Goal: Task Accomplishment & Management: Use online tool/utility

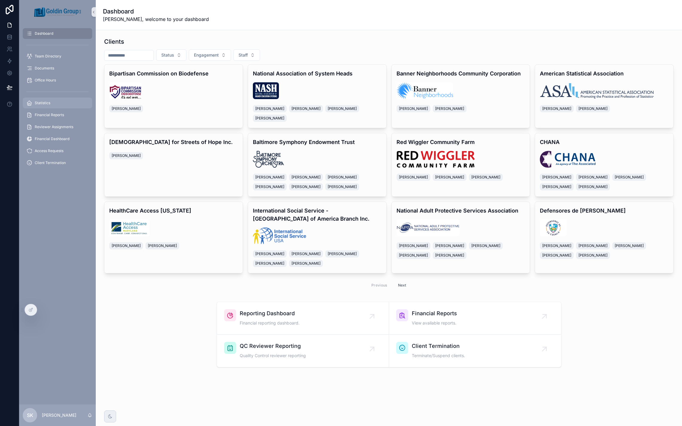
click at [51, 101] on div "Statistics" at bounding box center [57, 103] width 62 height 10
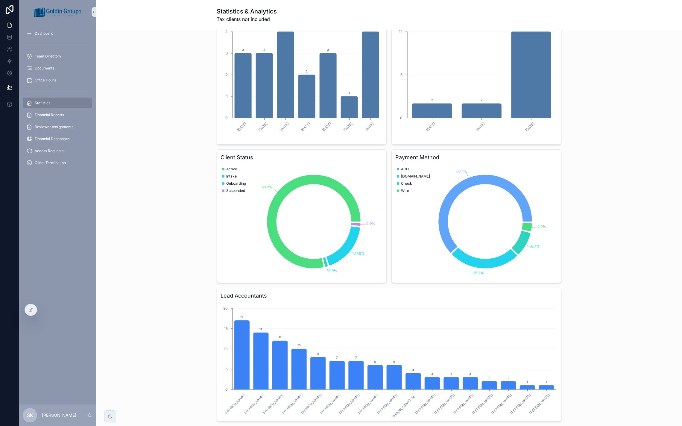
scroll to position [269, 0]
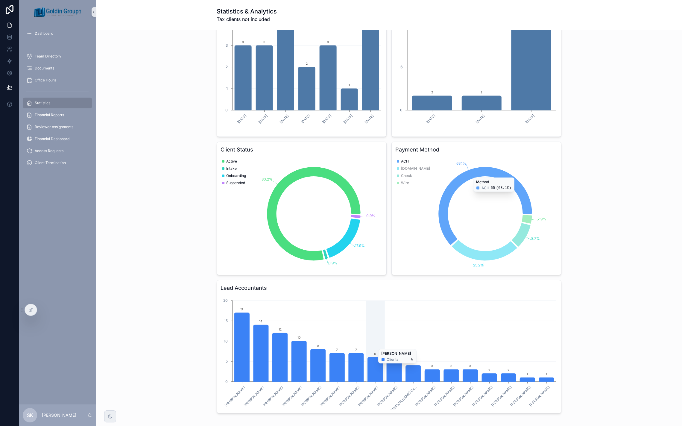
click at [373, 368] on icon "chart" at bounding box center [374, 369] width 15 height 24
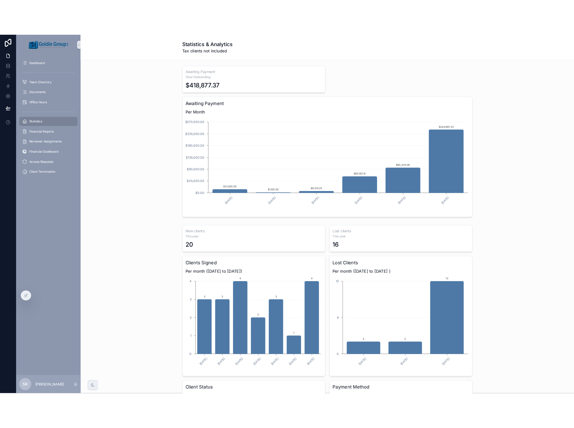
scroll to position [0, 0]
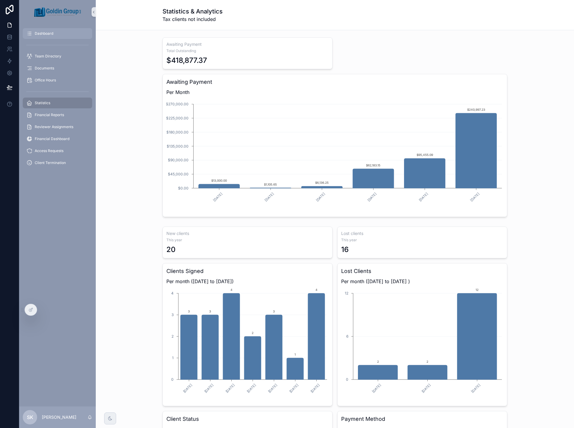
click at [48, 36] on div "Dashboard" at bounding box center [57, 34] width 62 height 10
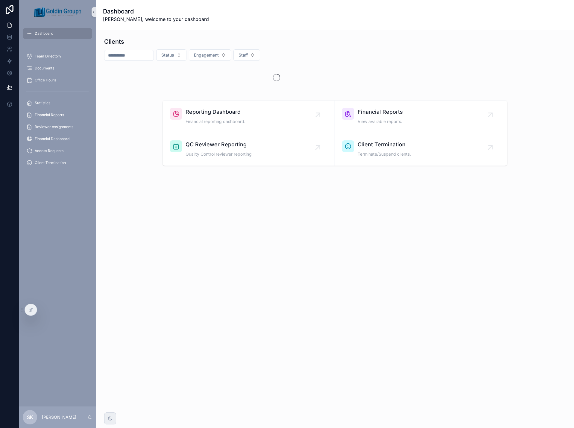
click at [138, 56] on input "scrollable content" at bounding box center [128, 55] width 49 height 8
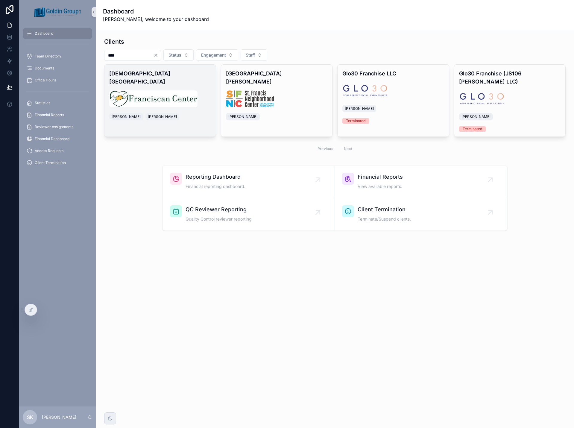
type input "****"
click at [189, 77] on div "[DEMOGRAPHIC_DATA] Center [PERSON_NAME] [PERSON_NAME]" at bounding box center [159, 96] width 111 height 62
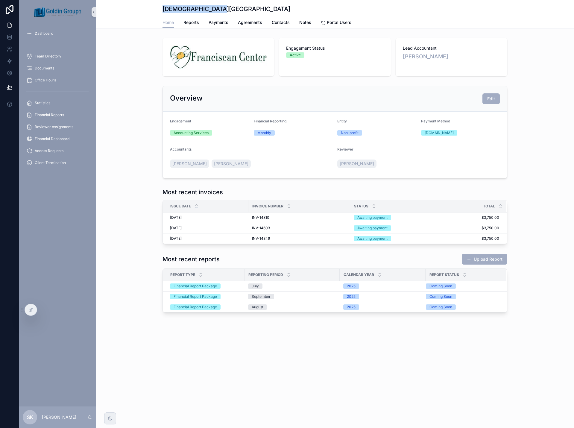
drag, startPoint x: 162, startPoint y: 8, endPoint x: 218, endPoint y: 10, distance: 56.0
click at [218, 10] on div "[DEMOGRAPHIC_DATA] Center Home Home Reports Payments Agreements Contacts Notes …" at bounding box center [335, 14] width 478 height 28
copy h1 "[DEMOGRAPHIC_DATA][GEOGRAPHIC_DATA]"
drag, startPoint x: 48, startPoint y: 104, endPoint x: 95, endPoint y: 141, distance: 60.1
click at [48, 104] on span "Statistics" at bounding box center [43, 103] width 16 height 5
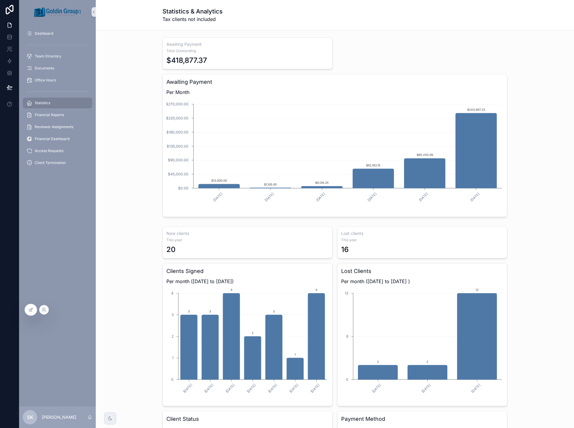
click at [30, 309] on icon at bounding box center [30, 309] width 5 height 5
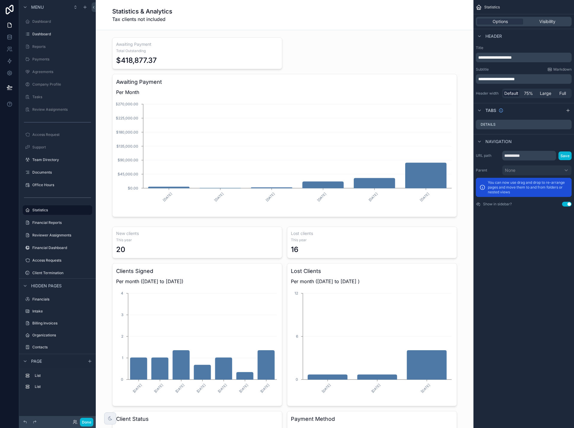
click at [435, 62] on div "scrollable content" at bounding box center [285, 127] width 368 height 184
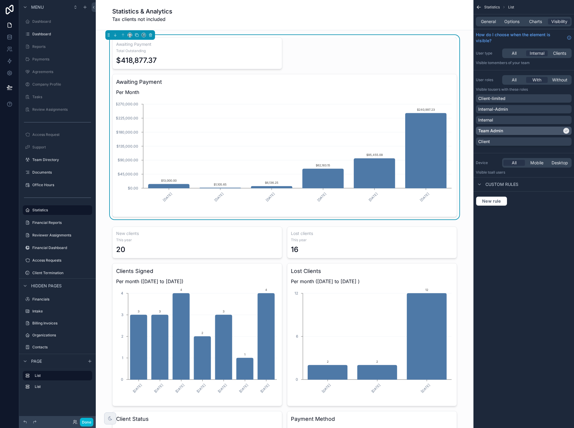
click at [542, 131] on div "Team Admin" at bounding box center [520, 131] width 84 height 6
click at [529, 109] on div "Internal-Admin" at bounding box center [523, 109] width 91 height 6
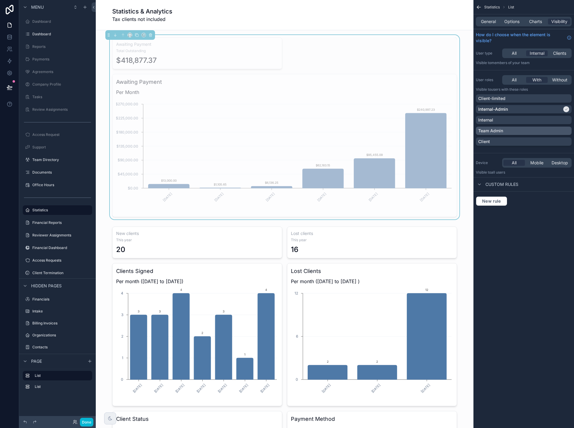
click at [521, 131] on div "Team Admin" at bounding box center [523, 131] width 91 height 6
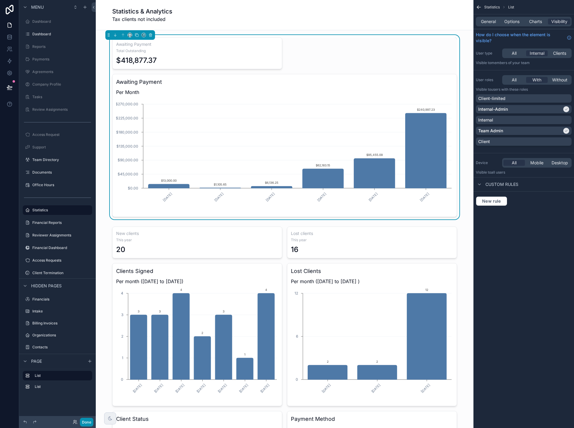
click at [85, 421] on button "Done" at bounding box center [86, 422] width 13 height 9
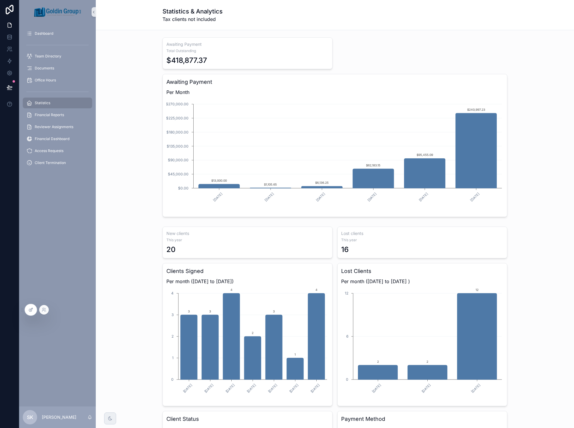
click at [33, 310] on icon at bounding box center [30, 309] width 5 height 5
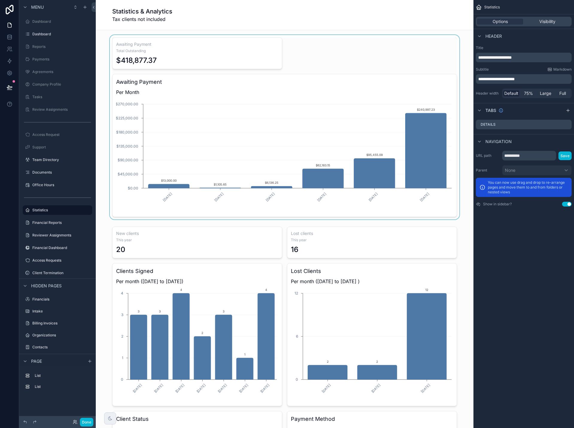
click at [126, 108] on div "scrollable content" at bounding box center [285, 127] width 368 height 184
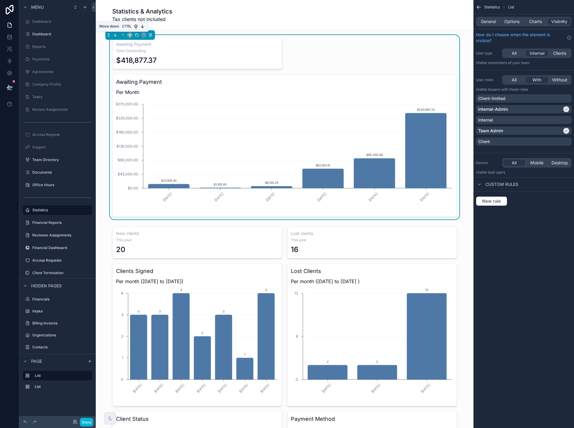
click at [116, 33] on icon "scrollable content" at bounding box center [115, 35] width 4 height 4
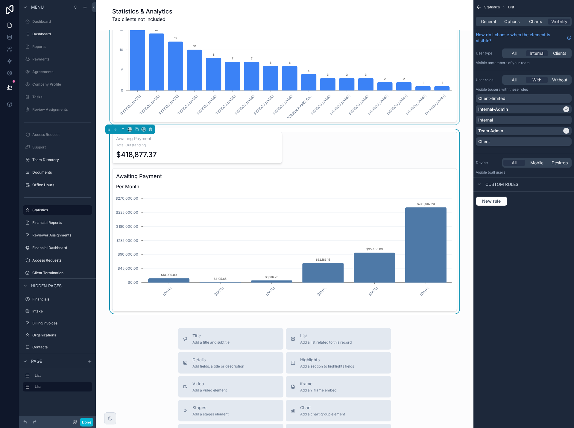
scroll to position [389, 0]
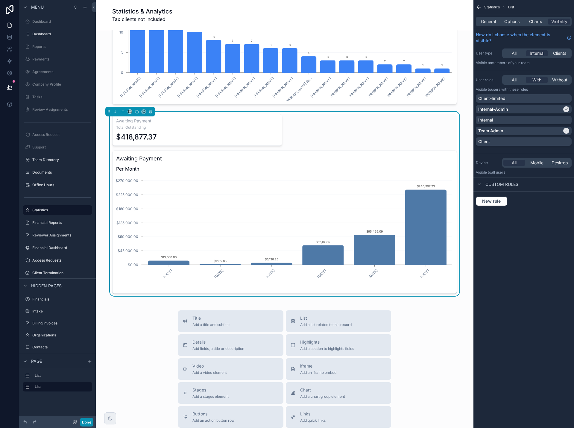
click at [81, 423] on button "Done" at bounding box center [86, 422] width 13 height 9
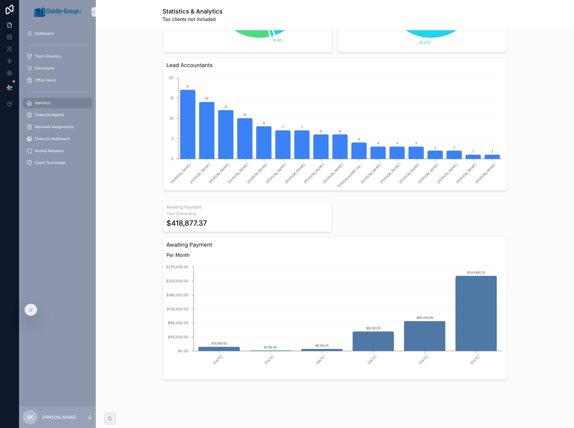
scroll to position [305, 0]
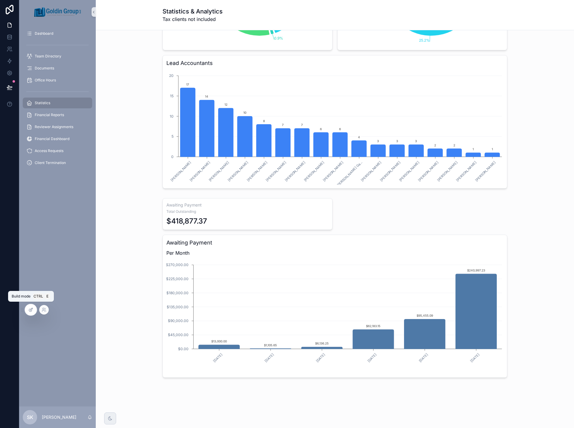
click at [31, 311] on icon at bounding box center [30, 310] width 3 height 3
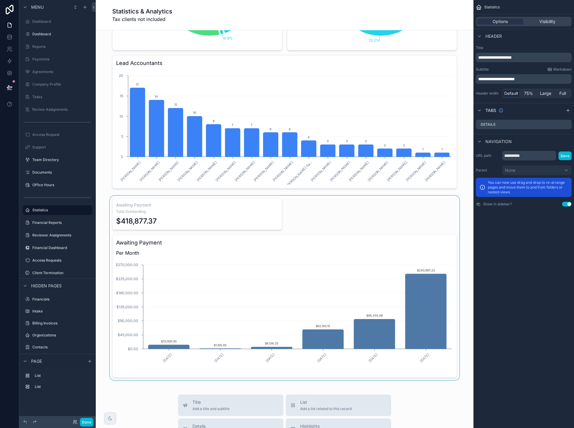
click at [112, 239] on div "scrollable content" at bounding box center [285, 288] width 368 height 184
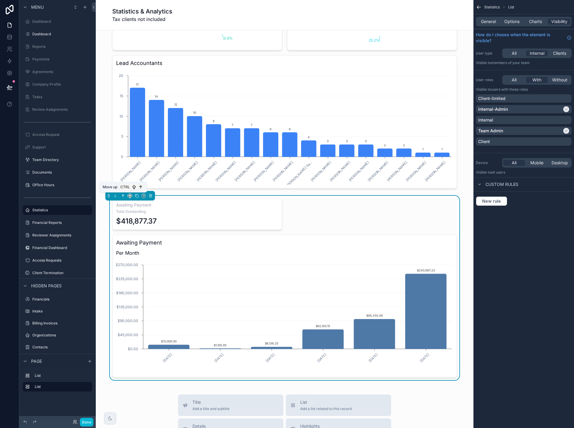
click at [124, 196] on icon "scrollable content" at bounding box center [123, 196] width 4 height 4
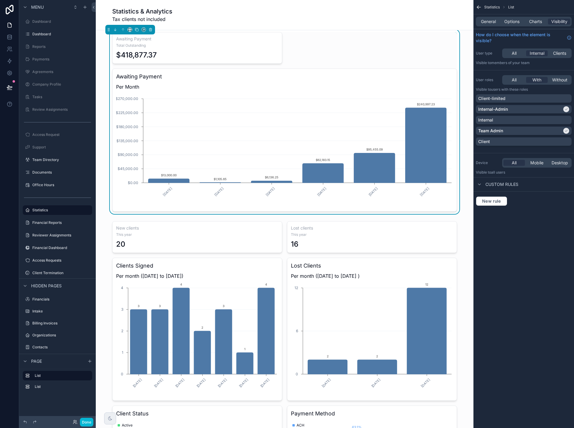
scroll to position [0, 0]
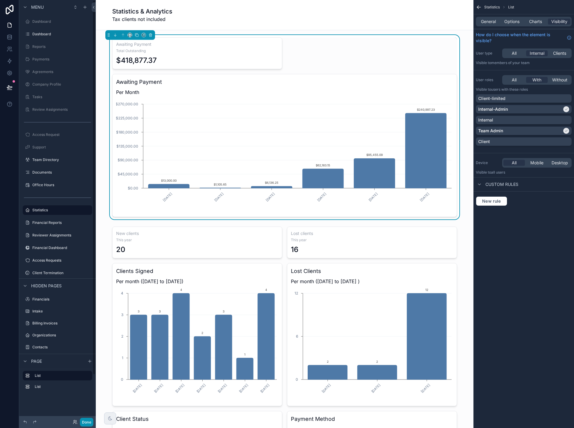
click at [88, 422] on button "Done" at bounding box center [86, 422] width 13 height 9
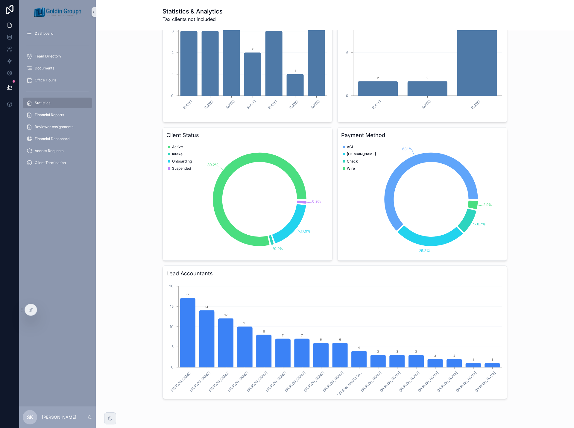
scroll to position [305, 0]
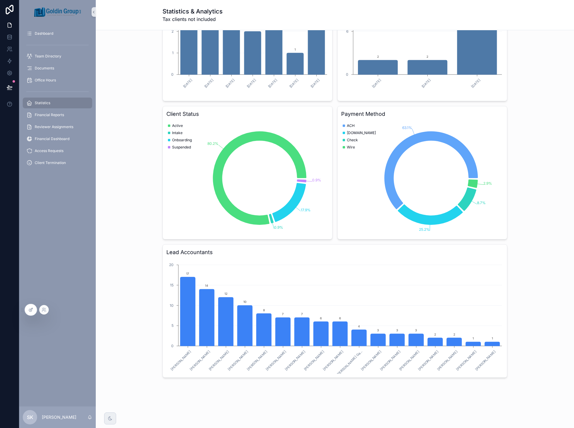
click at [30, 311] on icon at bounding box center [30, 310] width 3 height 3
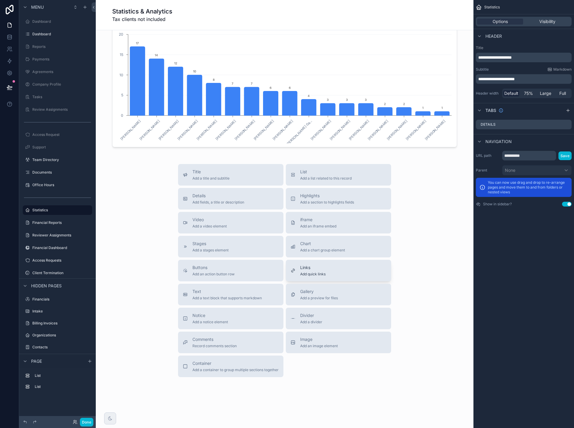
scroll to position [542, 0]
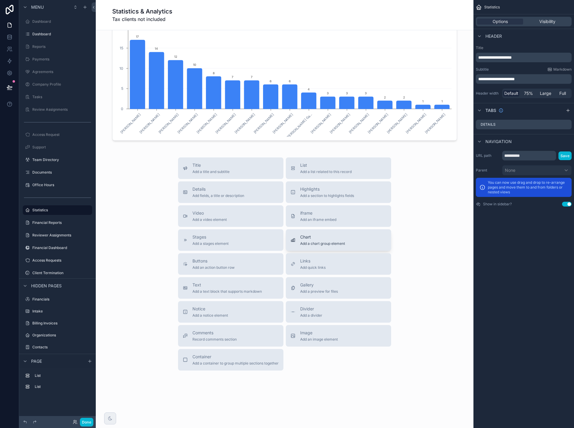
click at [320, 245] on span "Add a chart group element" at bounding box center [322, 243] width 45 height 5
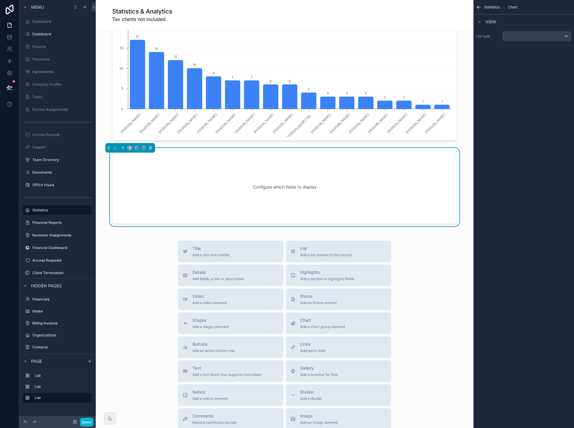
scroll to position [515, 0]
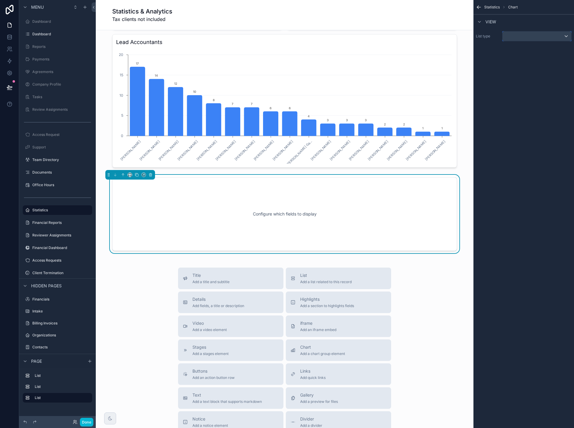
click at [525, 37] on div "scrollable content" at bounding box center [536, 36] width 69 height 10
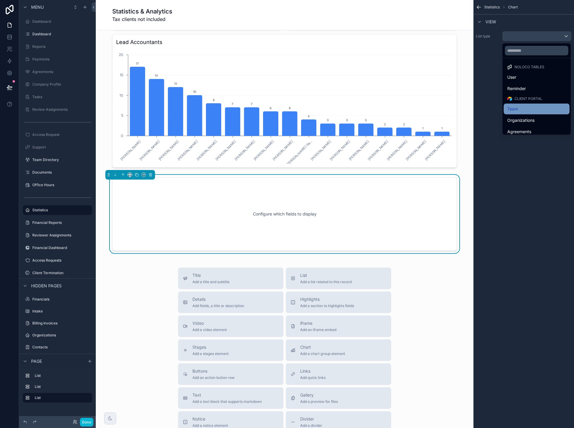
click at [524, 105] on div "Team" at bounding box center [536, 109] width 66 height 11
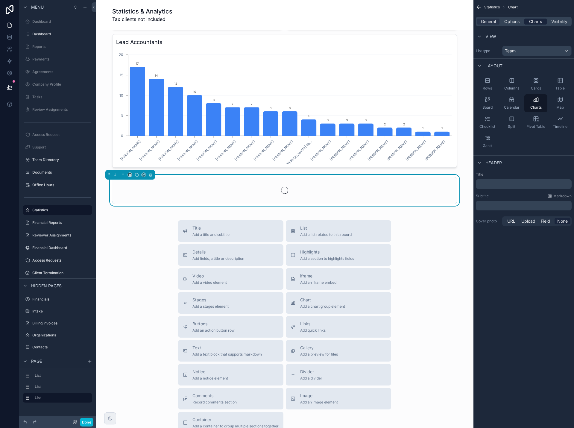
click at [531, 23] on span "Charts" at bounding box center [535, 22] width 13 height 6
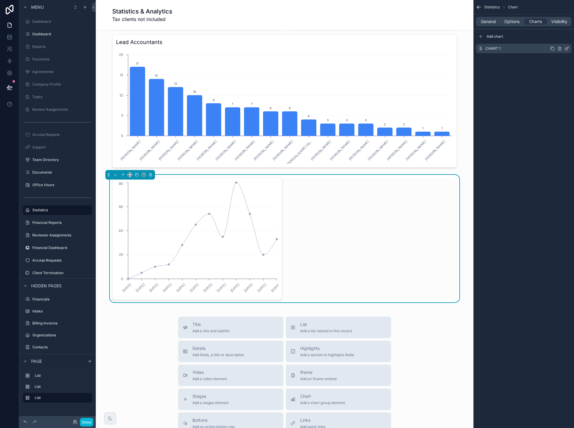
click at [568, 49] on icon "scrollable content" at bounding box center [566, 48] width 5 height 5
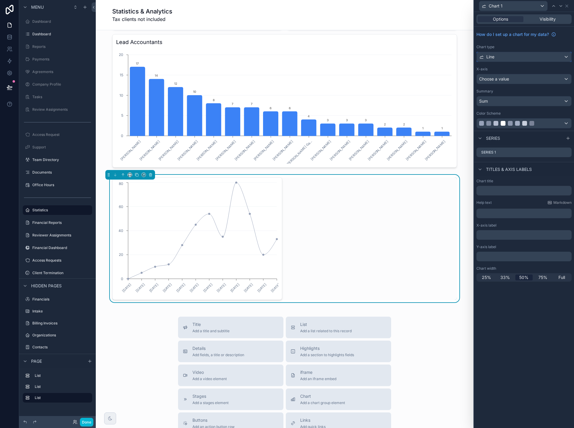
click at [548, 58] on div "Line" at bounding box center [524, 57] width 95 height 10
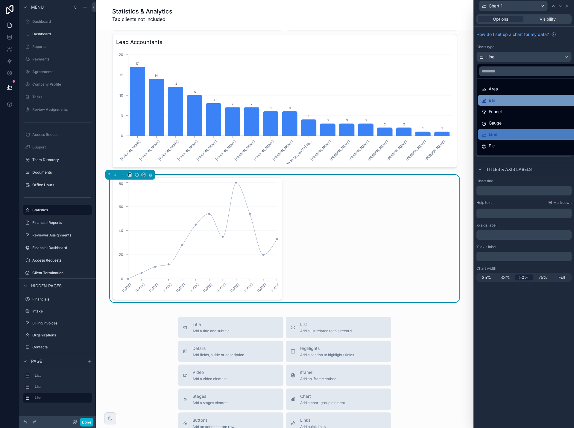
click at [541, 100] on div "Bar" at bounding box center [530, 100] width 99 height 7
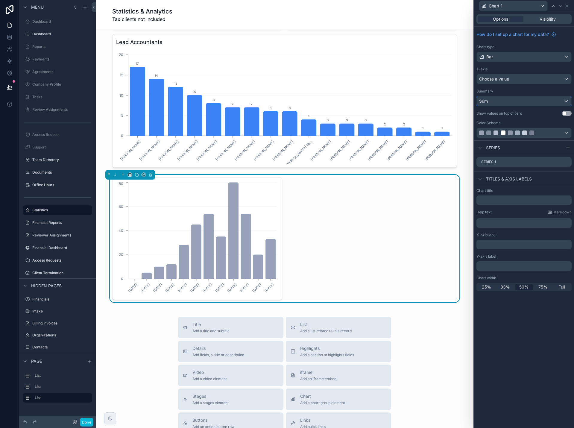
click at [531, 105] on div "Sum" at bounding box center [524, 101] width 95 height 10
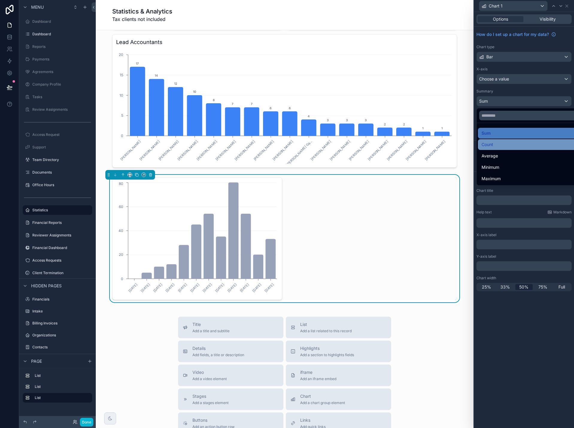
click at [524, 141] on div "Count" at bounding box center [530, 144] width 99 height 7
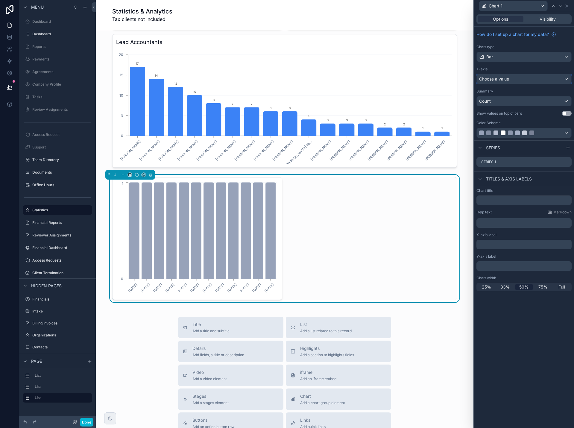
click at [540, 78] on div "Choose a value" at bounding box center [524, 79] width 95 height 10
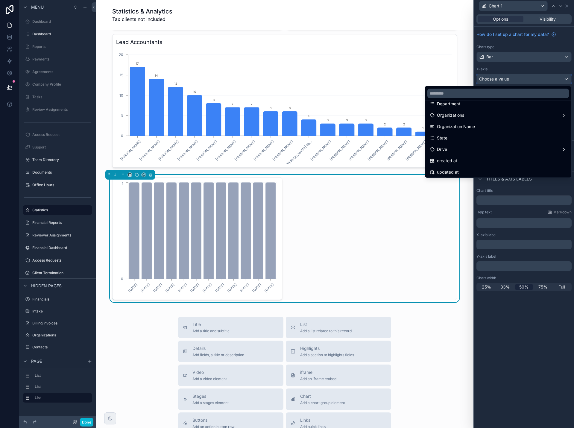
scroll to position [90, 0]
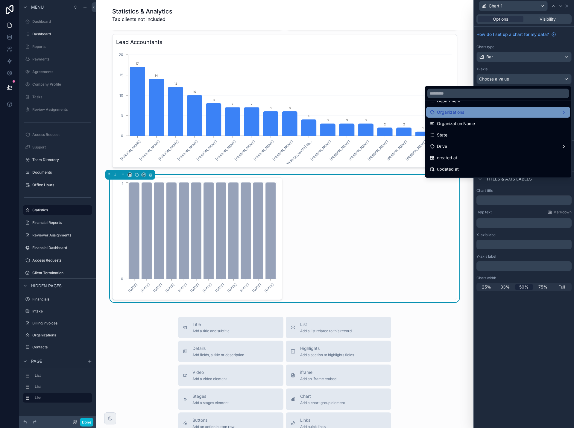
click at [530, 113] on div "Organizations" at bounding box center [498, 112] width 137 height 7
click at [397, 112] on span "Organizations count" at bounding box center [393, 112] width 39 height 7
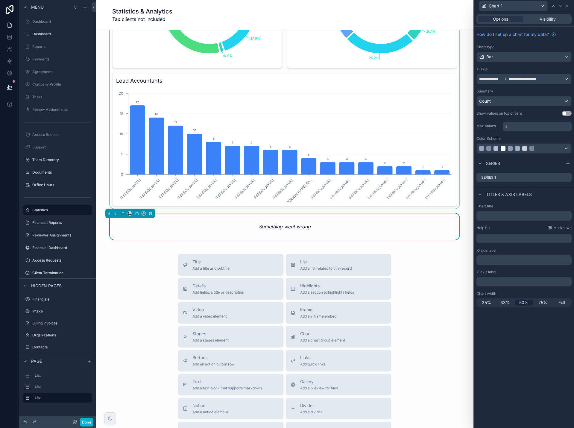
scroll to position [455, 0]
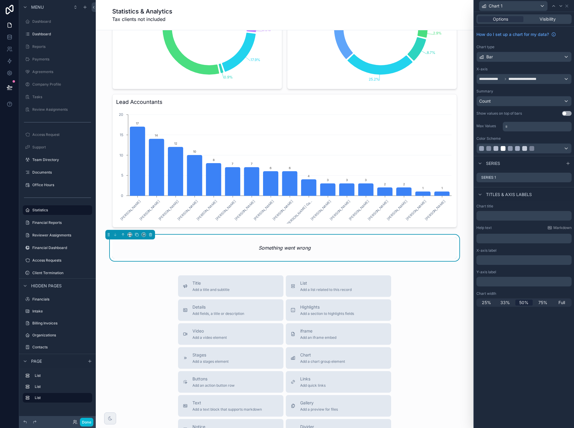
click at [568, 113] on button "Use setting" at bounding box center [567, 113] width 10 height 5
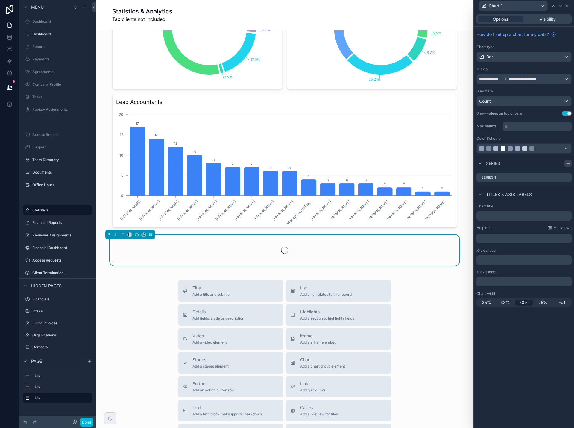
click at [567, 163] on icon at bounding box center [567, 163] width 3 height 0
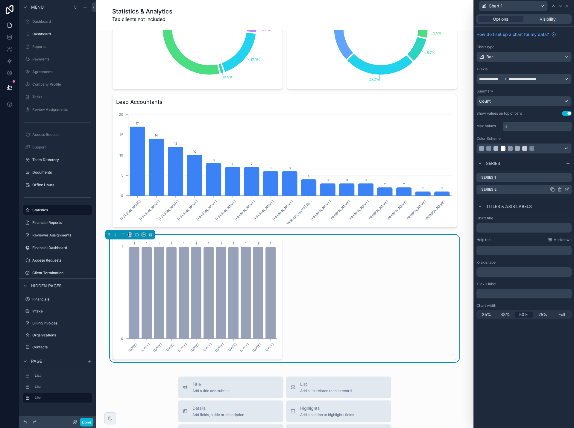
click at [559, 191] on icon at bounding box center [559, 189] width 5 height 5
click at [557, 180] on icon at bounding box center [557, 179] width 5 height 5
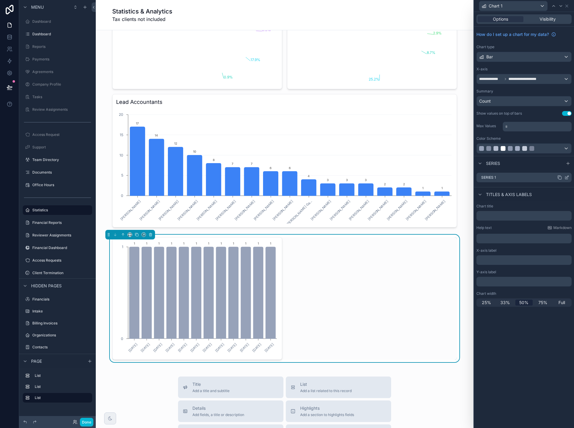
click at [567, 177] on icon at bounding box center [566, 177] width 5 height 5
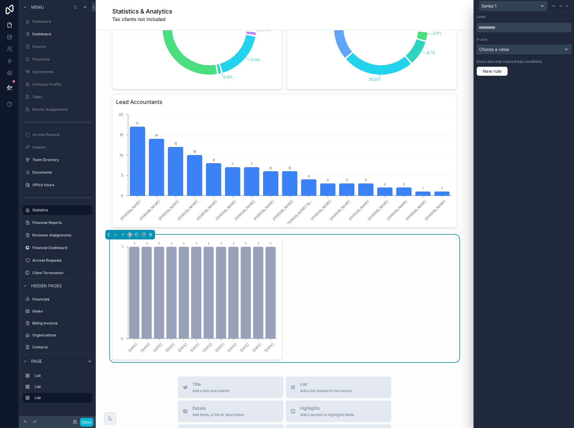
click at [510, 50] on div "Choose a value" at bounding box center [524, 50] width 95 height 10
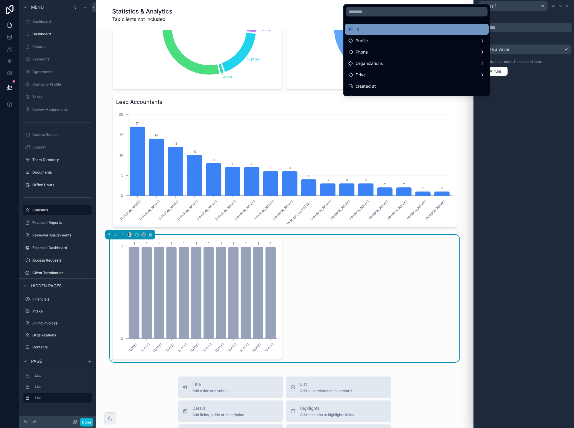
click at [451, 31] on div "id" at bounding box center [416, 29] width 137 height 7
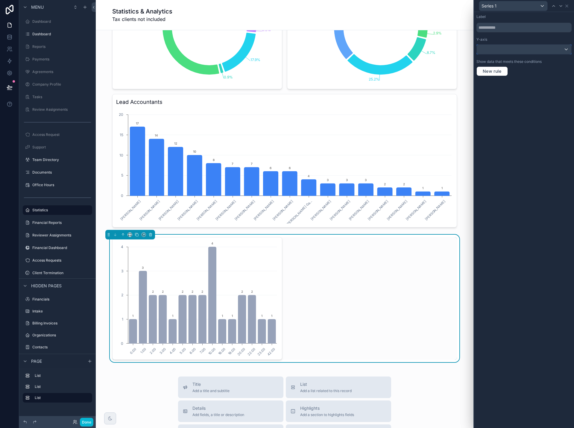
click at [547, 52] on div at bounding box center [524, 50] width 95 height 10
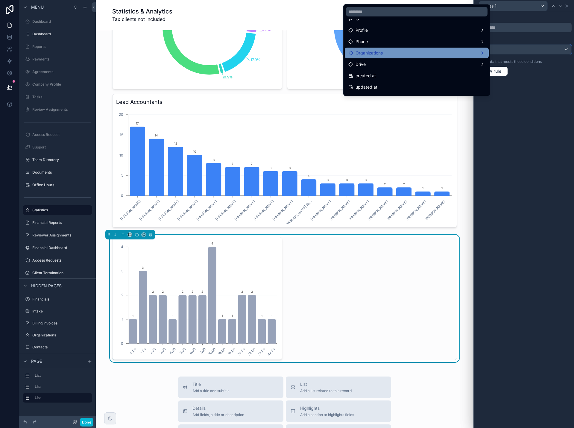
scroll to position [30, 0]
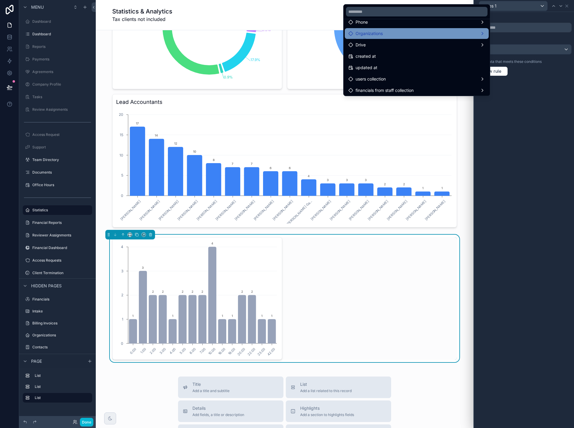
click at [458, 35] on div "Organizations" at bounding box center [416, 33] width 137 height 7
click at [511, 34] on span "Organizations count" at bounding box center [516, 34] width 39 height 7
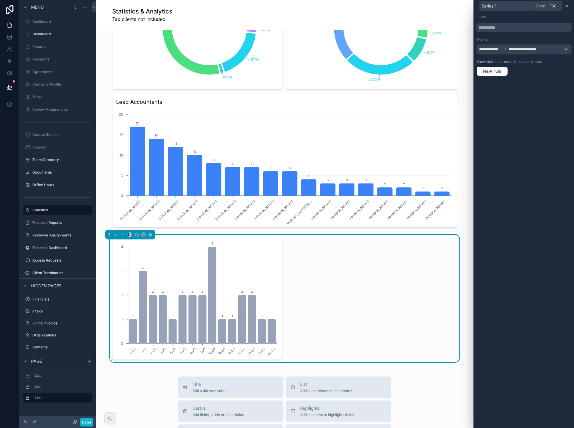
click at [566, 6] on icon at bounding box center [566, 6] width 2 height 2
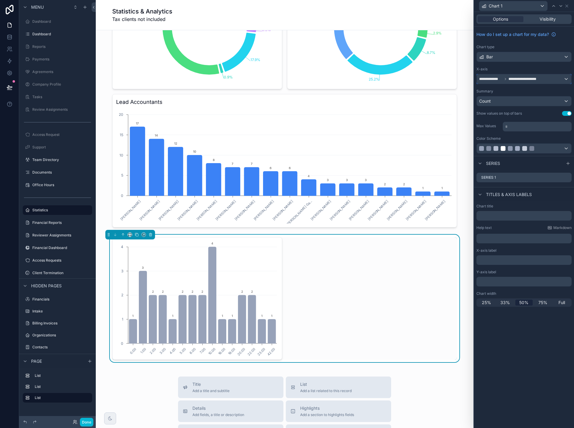
click at [565, 79] on div "**********" at bounding box center [524, 79] width 95 height 10
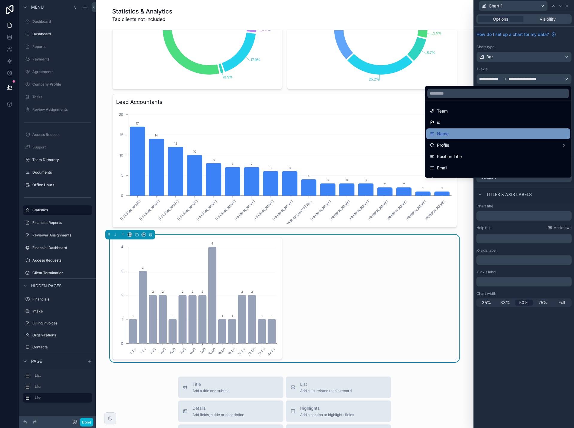
click at [533, 132] on div "Name" at bounding box center [498, 133] width 137 height 7
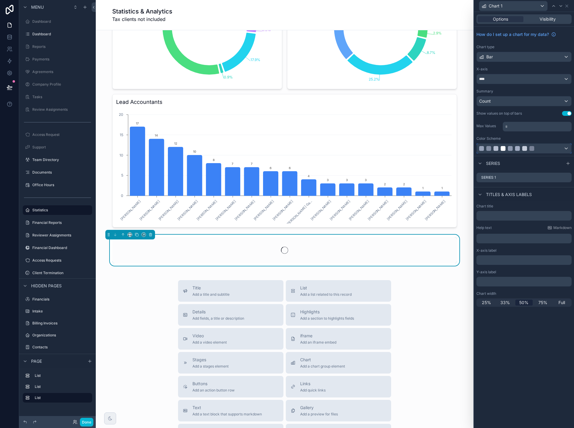
click at [545, 150] on div at bounding box center [517, 148] width 77 height 5
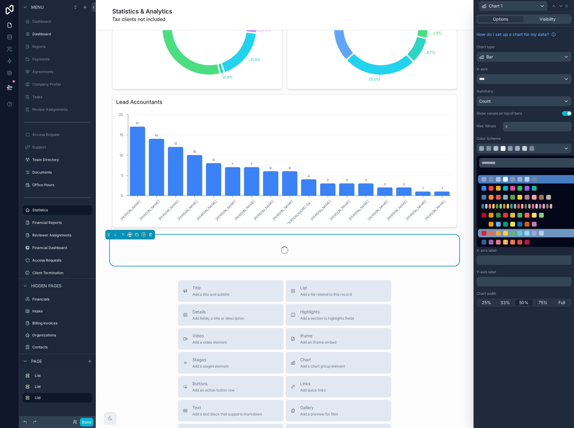
click at [530, 232] on div at bounding box center [519, 233] width 77 height 5
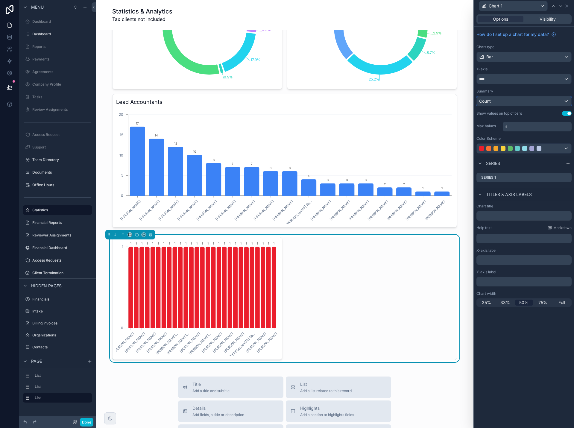
click at [561, 103] on div "Count" at bounding box center [524, 101] width 95 height 10
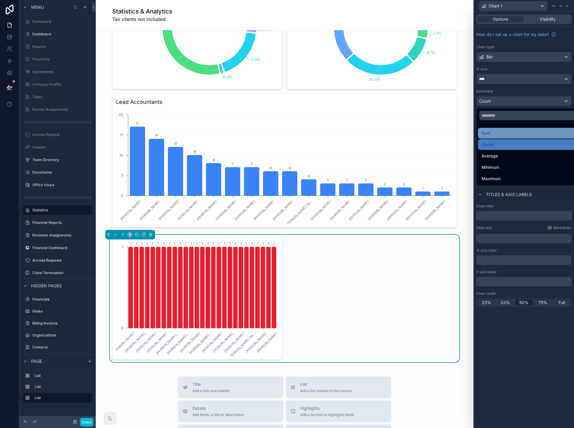
click at [533, 132] on div "Sum" at bounding box center [530, 133] width 99 height 7
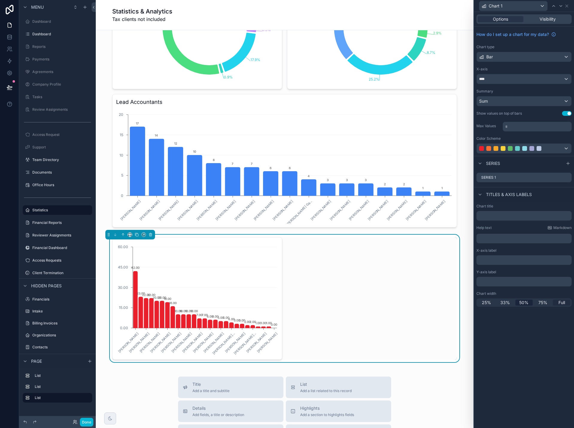
click at [559, 302] on span "Full" at bounding box center [561, 302] width 7 height 6
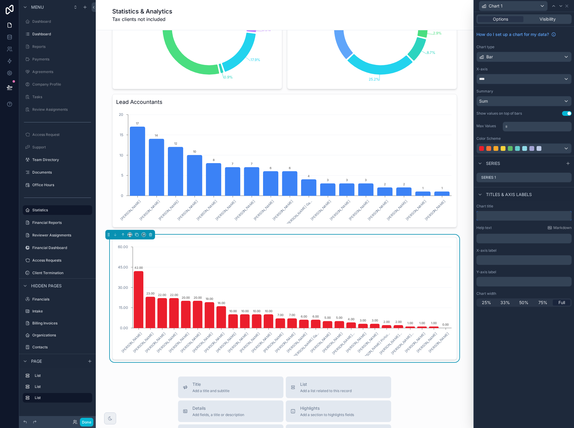
click at [515, 212] on input "text" at bounding box center [523, 216] width 95 height 10
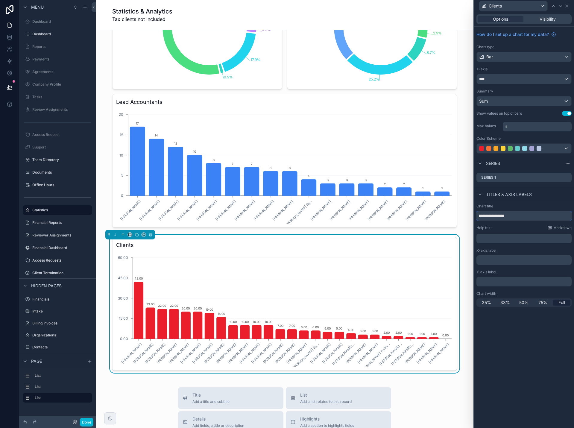
type input "**********"
click at [529, 239] on p "﻿" at bounding box center [525, 238] width 92 height 6
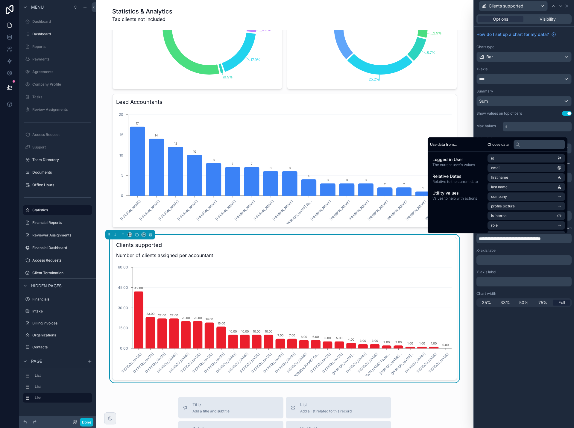
click at [537, 363] on div "**********" at bounding box center [524, 220] width 100 height 416
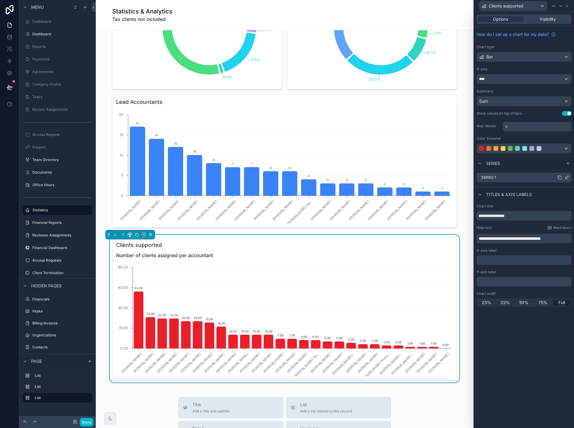
click at [568, 177] on icon at bounding box center [566, 177] width 5 height 5
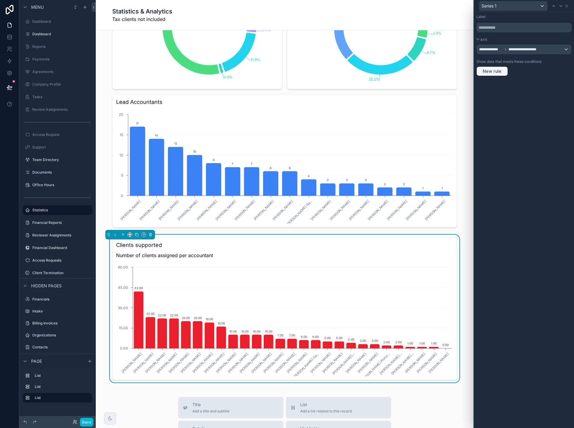
click at [495, 72] on span "New rule" at bounding box center [492, 71] width 24 height 5
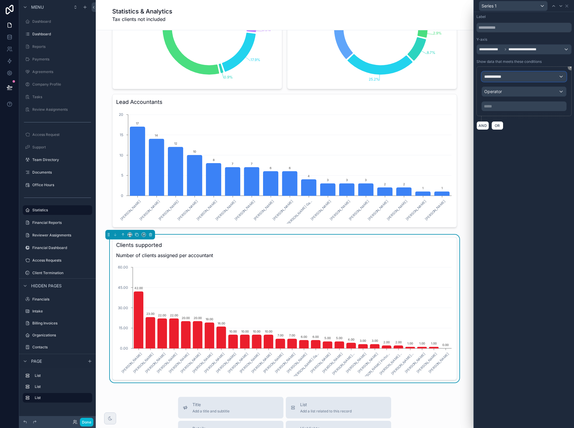
click at [505, 76] on span "**********" at bounding box center [495, 77] width 22 height 6
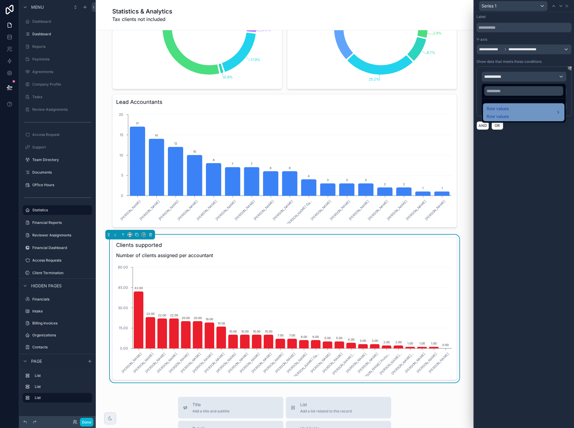
click at [501, 109] on span "Row values" at bounding box center [497, 108] width 22 height 7
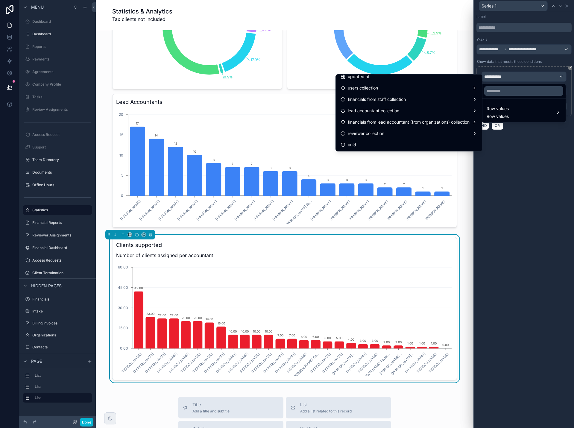
scroll to position [141, 0]
click at [442, 143] on div "uuid" at bounding box center [408, 144] width 137 height 7
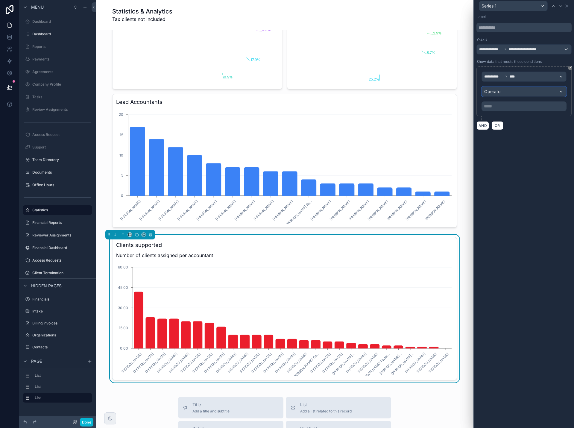
click at [507, 94] on div "Operator" at bounding box center [524, 92] width 84 height 10
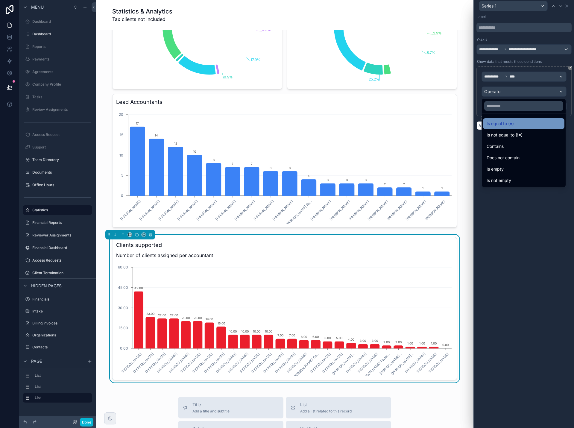
click at [499, 124] on span "Is equal to (=)" at bounding box center [499, 123] width 27 height 7
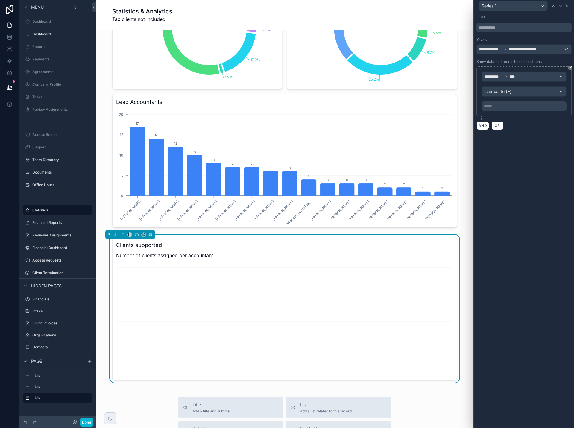
drag, startPoint x: 523, startPoint y: 158, endPoint x: 523, endPoint y: 154, distance: 4.2
click at [523, 158] on div "**********" at bounding box center [524, 220] width 100 height 416
click at [530, 76] on div "**********" at bounding box center [524, 77] width 84 height 10
click at [515, 109] on div "Row values Row values" at bounding box center [523, 112] width 74 height 14
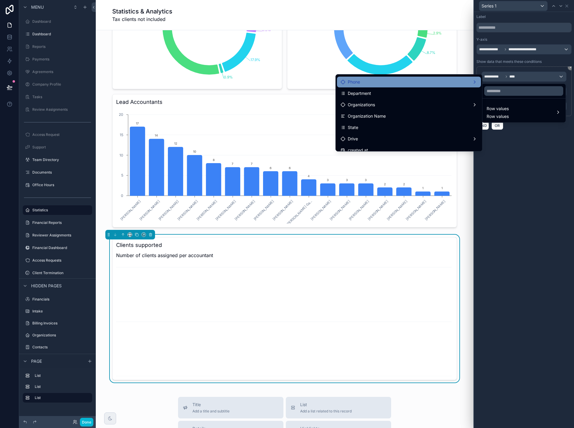
scroll to position [60, 0]
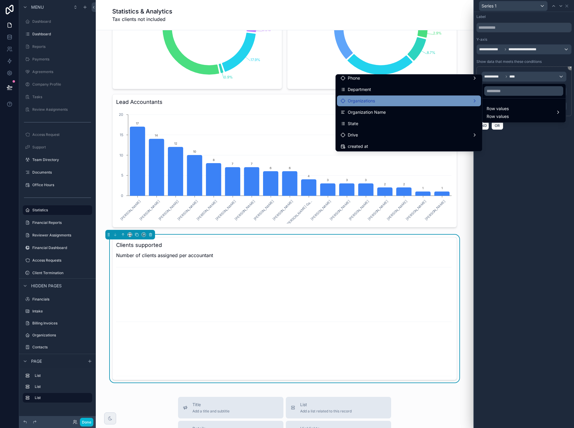
click at [427, 102] on div "Organizations" at bounding box center [408, 100] width 137 height 7
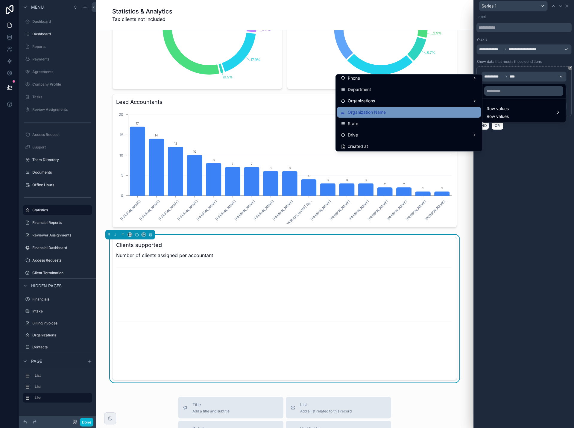
click at [421, 111] on div "Organization Name" at bounding box center [408, 112] width 137 height 7
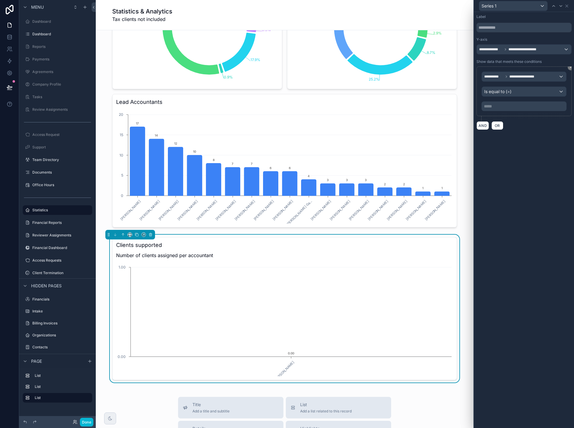
click at [509, 108] on p "***** ﻿" at bounding box center [524, 106] width 81 height 6
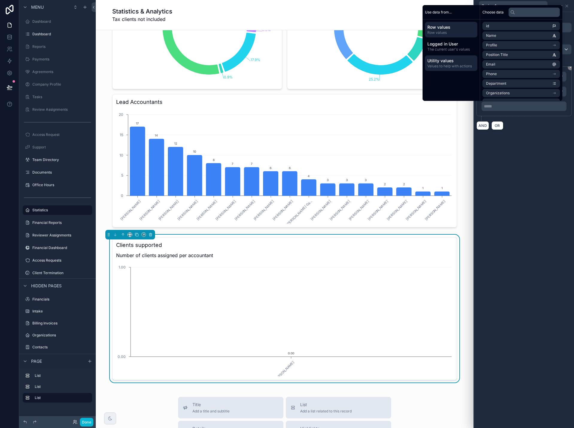
click at [448, 63] on span "Utility values" at bounding box center [451, 61] width 48 height 6
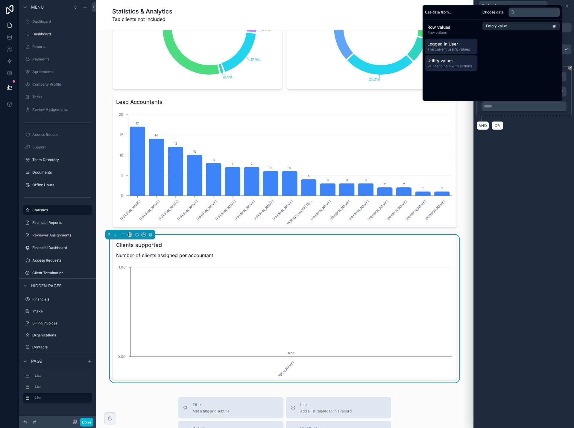
click at [450, 47] on span "Logged in User" at bounding box center [451, 44] width 48 height 6
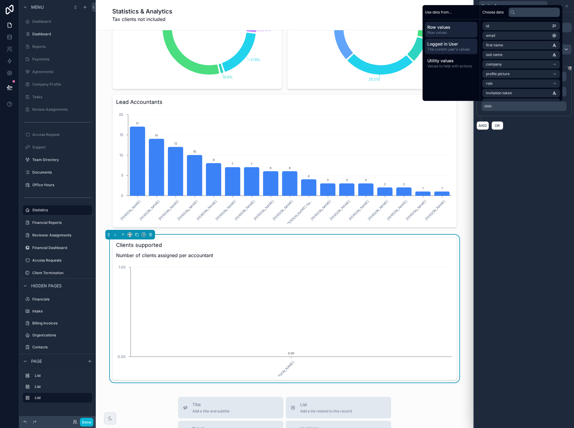
click at [449, 27] on span "Row values" at bounding box center [451, 27] width 48 height 6
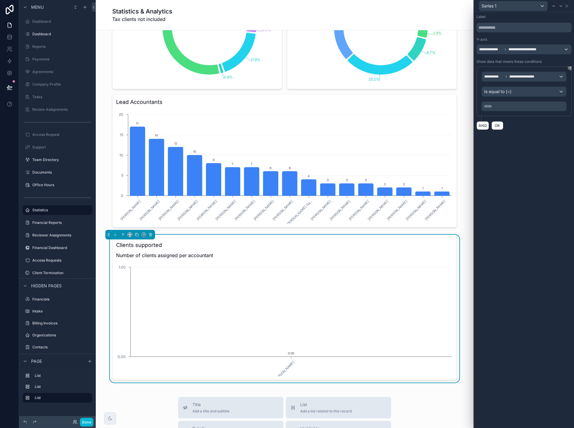
click at [515, 123] on div "AND OR" at bounding box center [523, 125] width 95 height 9
click at [514, 76] on span "**********" at bounding box center [525, 76] width 33 height 5
click at [501, 113] on div "Row values Row values" at bounding box center [497, 112] width 22 height 14
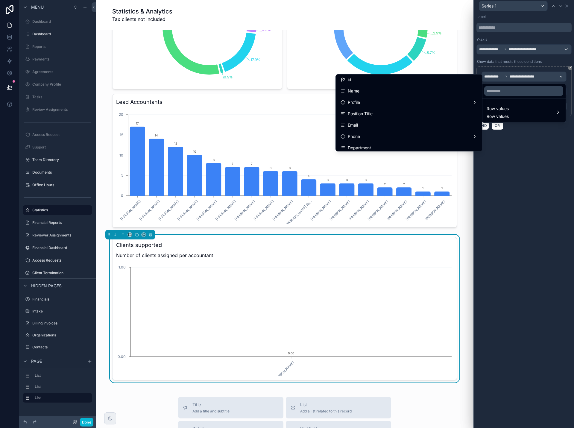
scroll to position [0, 0]
click at [517, 153] on div at bounding box center [524, 214] width 100 height 428
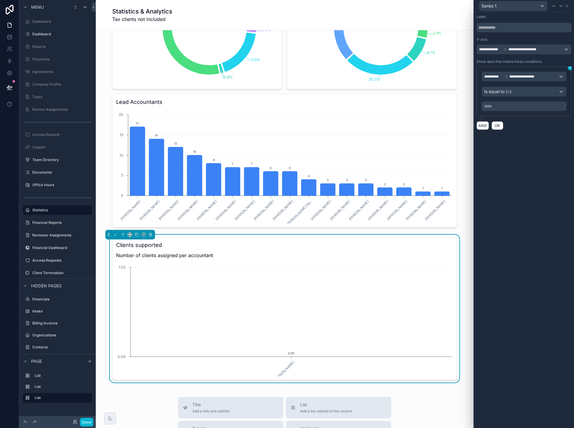
click at [570, 67] on icon at bounding box center [571, 67] width 2 height 2
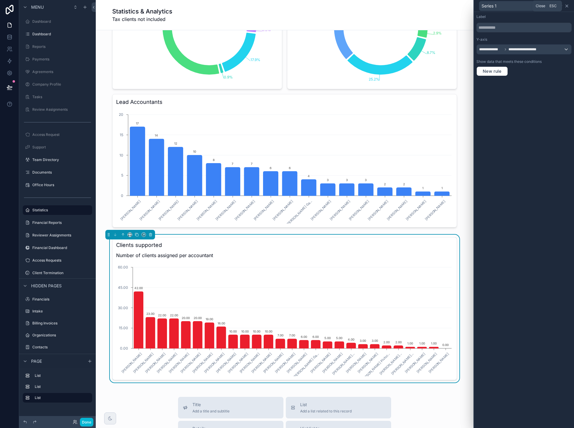
click at [568, 5] on icon at bounding box center [566, 6] width 2 height 2
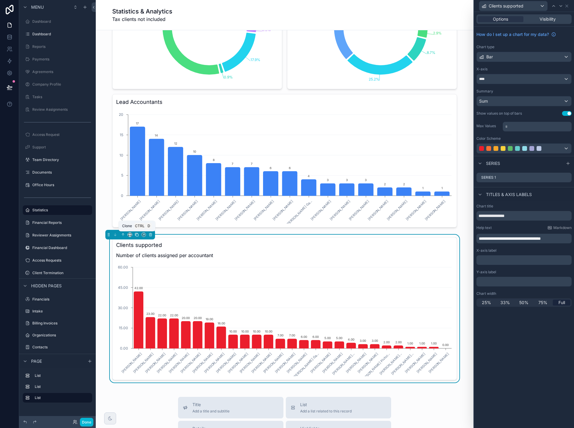
click at [136, 236] on icon "scrollable content" at bounding box center [137, 234] width 4 height 4
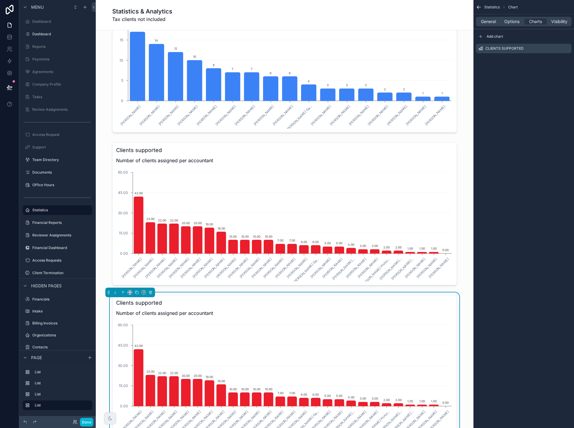
scroll to position [605, 0]
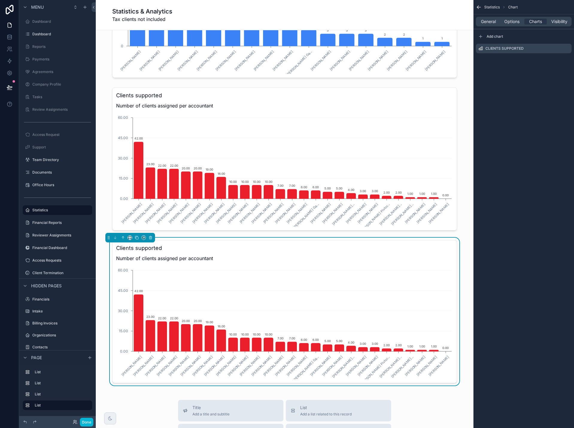
click at [241, 249] on h3 "Clients supported" at bounding box center [284, 248] width 337 height 8
click at [490, 19] on span "General" at bounding box center [488, 22] width 15 height 6
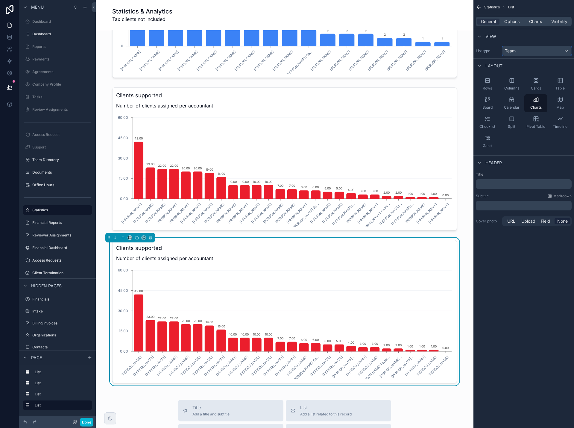
click at [518, 49] on div "Team" at bounding box center [536, 51] width 69 height 10
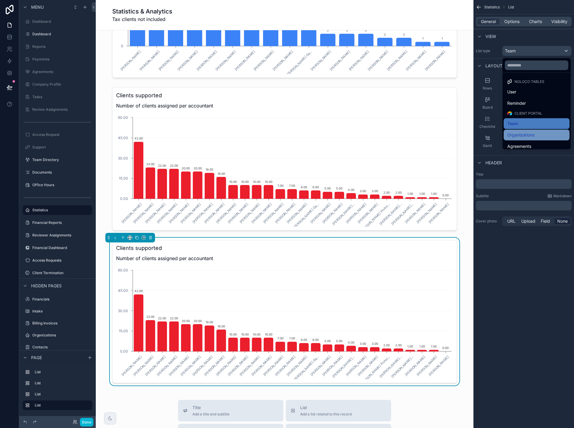
click at [524, 133] on span "Organizations" at bounding box center [520, 134] width 27 height 7
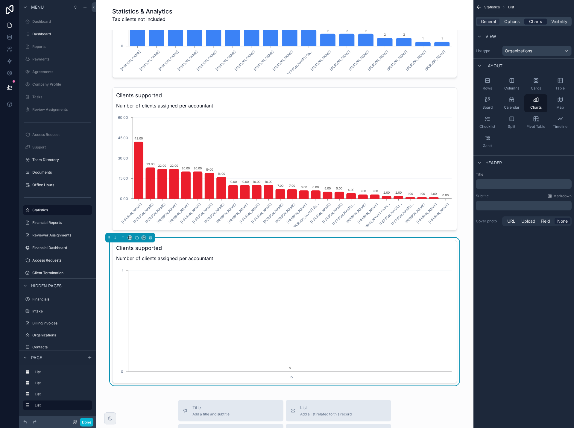
click at [537, 19] on span "Charts" at bounding box center [535, 22] width 13 height 6
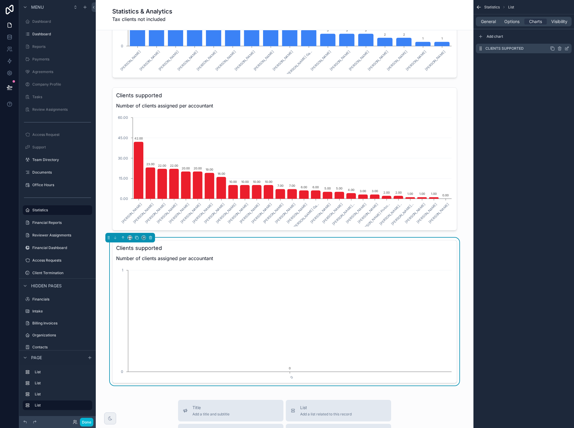
click at [567, 48] on icon "scrollable content" at bounding box center [566, 48] width 5 height 5
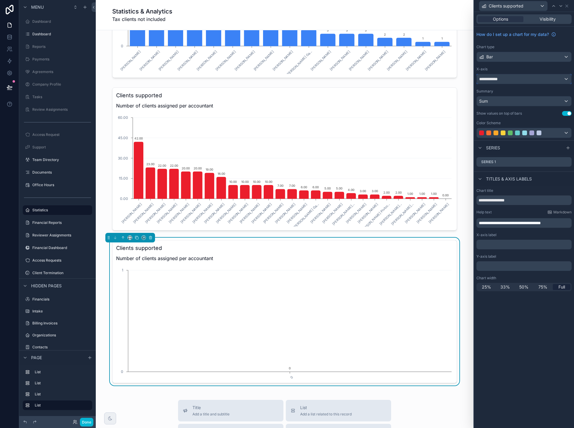
click at [543, 79] on div "**********" at bounding box center [524, 79] width 95 height 10
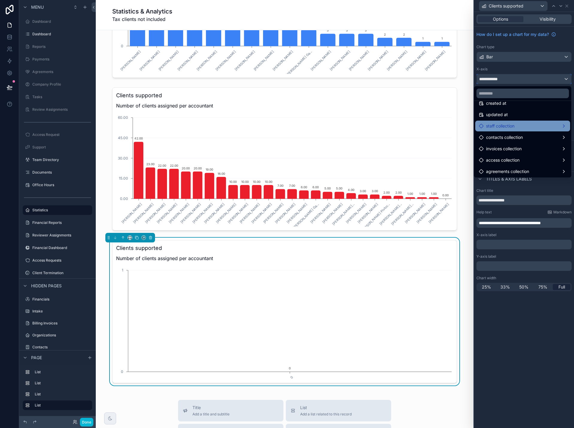
scroll to position [329, 0]
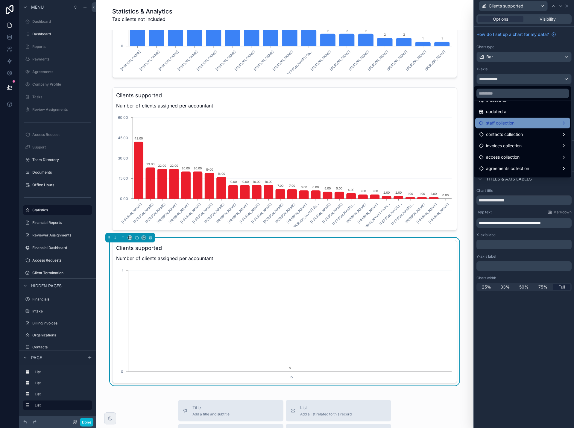
click at [532, 125] on div "staff collection" at bounding box center [523, 122] width 88 height 7
click at [454, 123] on span "staff collection count" at bounding box center [443, 123] width 41 height 7
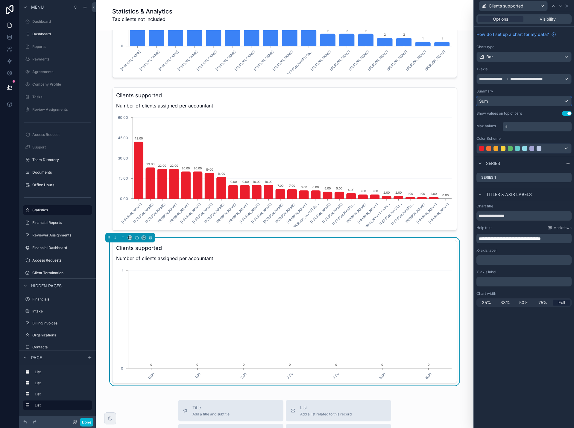
click at [564, 104] on div "Sum" at bounding box center [524, 101] width 95 height 10
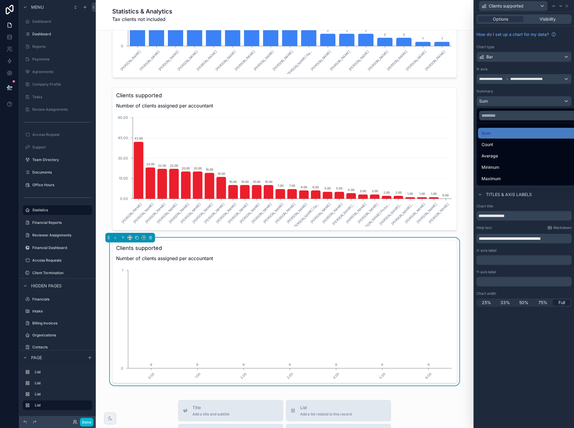
click at [542, 135] on div "Sum" at bounding box center [530, 133] width 99 height 7
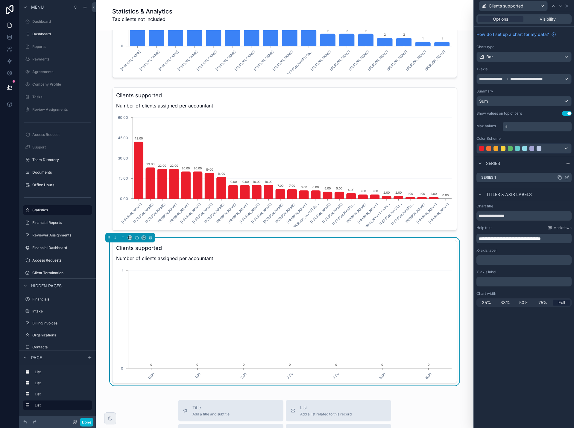
click at [568, 177] on icon at bounding box center [566, 177] width 5 height 5
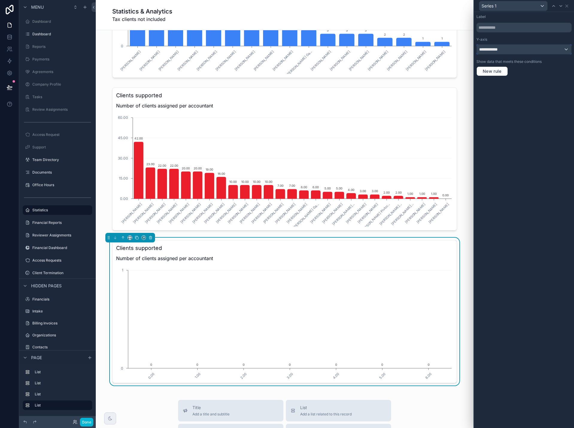
click at [515, 50] on div "**********" at bounding box center [524, 50] width 95 height 10
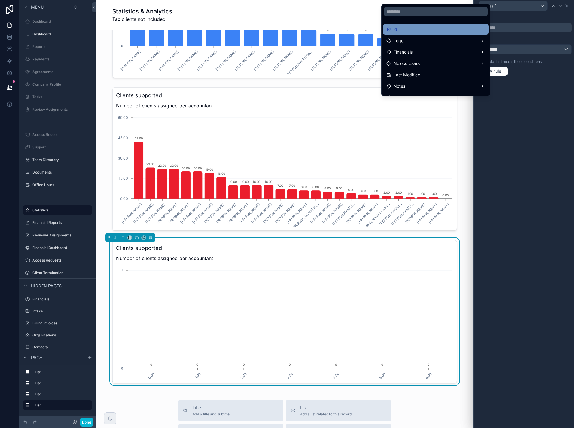
click at [442, 31] on div "id" at bounding box center [435, 29] width 99 height 7
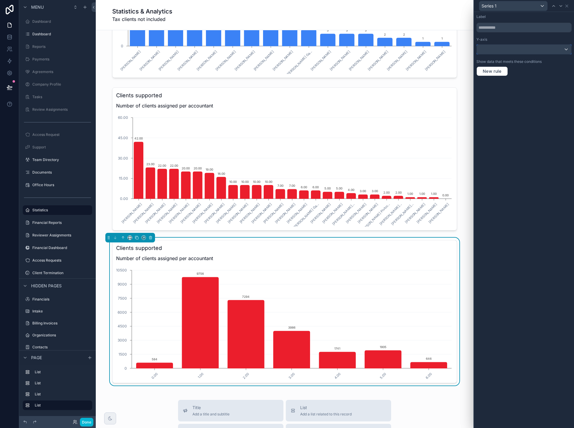
click at [559, 50] on div at bounding box center [524, 50] width 95 height 10
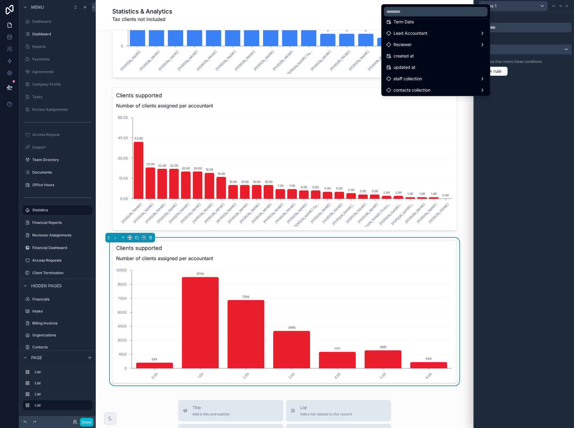
scroll to position [90, 0]
click at [442, 75] on div "staff collection" at bounding box center [435, 75] width 99 height 7
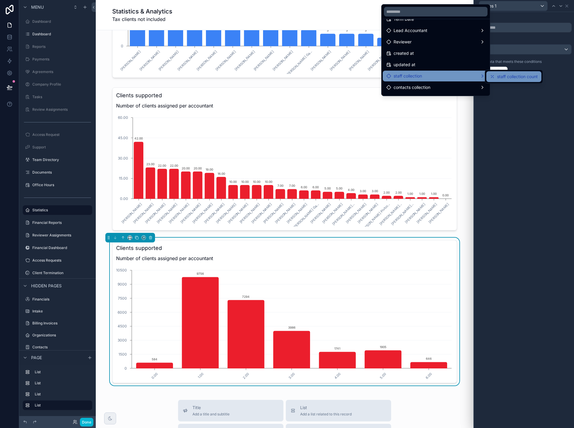
click at [506, 76] on span "staff collection count" at bounding box center [517, 76] width 41 height 7
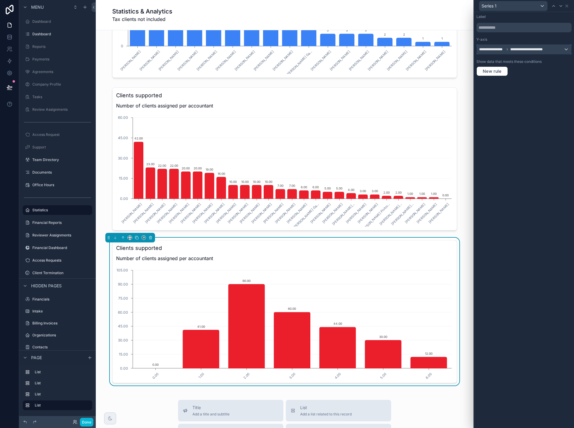
click at [526, 48] on span "**********" at bounding box center [528, 49] width 36 height 5
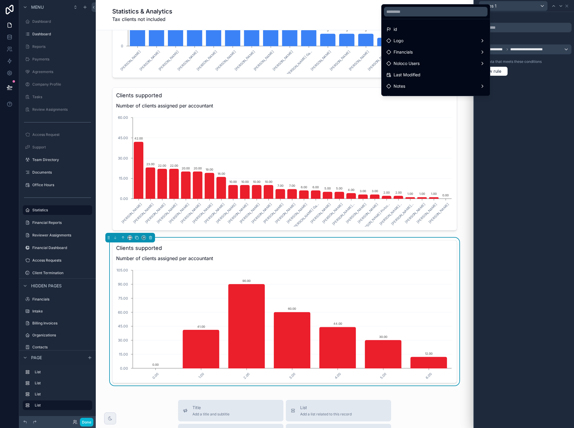
click at [541, 94] on div at bounding box center [524, 214] width 100 height 428
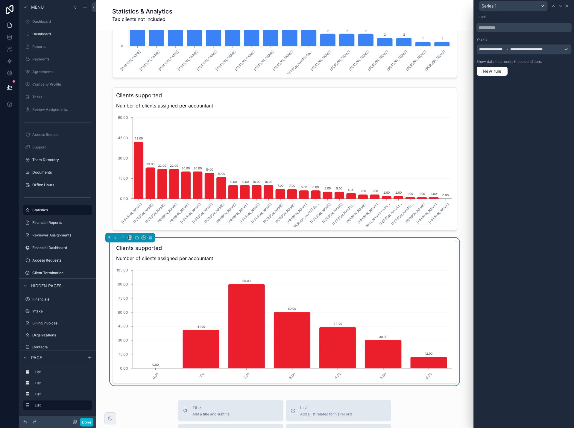
click at [567, 5] on icon at bounding box center [566, 6] width 2 height 2
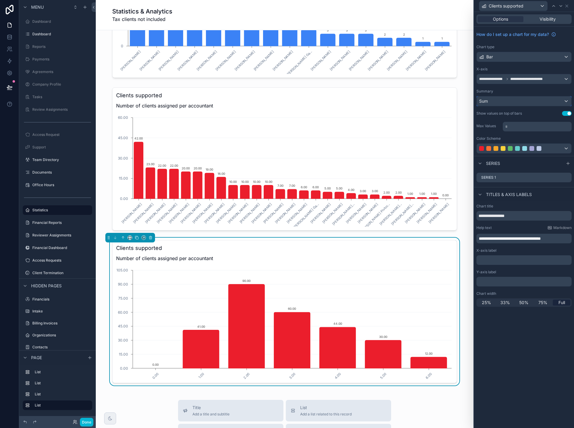
click at [537, 103] on div "Sum" at bounding box center [524, 101] width 95 height 10
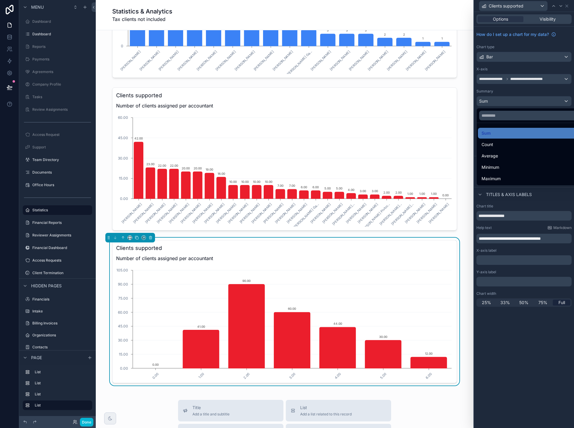
click at [522, 144] on div "Count" at bounding box center [530, 144] width 99 height 7
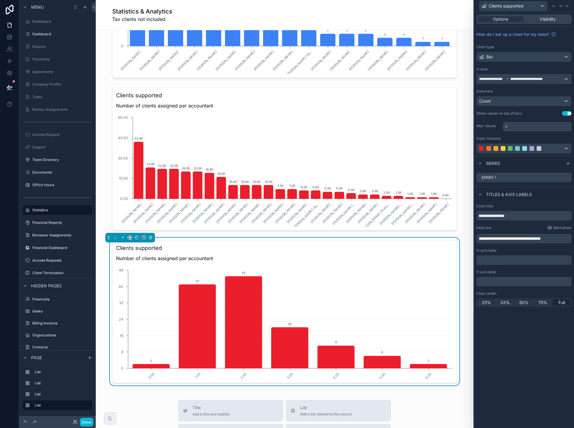
click at [556, 79] on div "**********" at bounding box center [524, 79] width 95 height 10
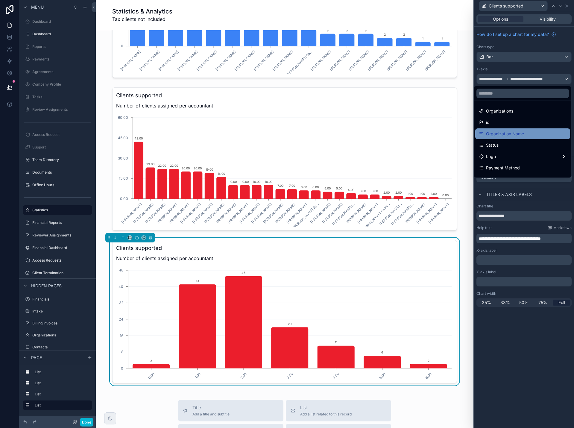
click at [531, 133] on div "Organization Name" at bounding box center [523, 133] width 88 height 7
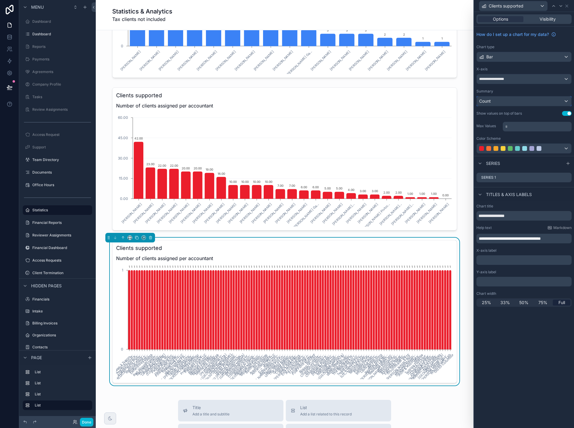
click at [536, 102] on div "Count" at bounding box center [524, 101] width 95 height 10
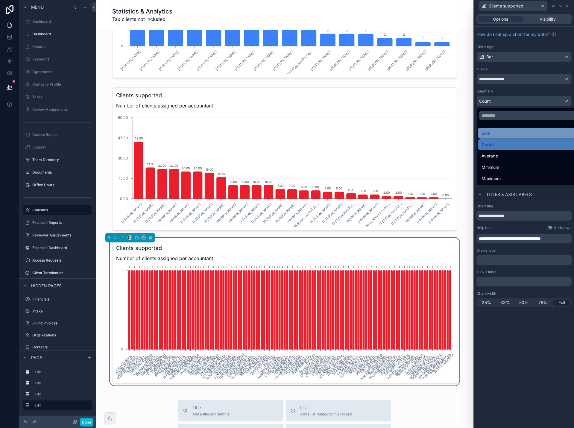
click at [522, 131] on div "Sum" at bounding box center [530, 133] width 99 height 7
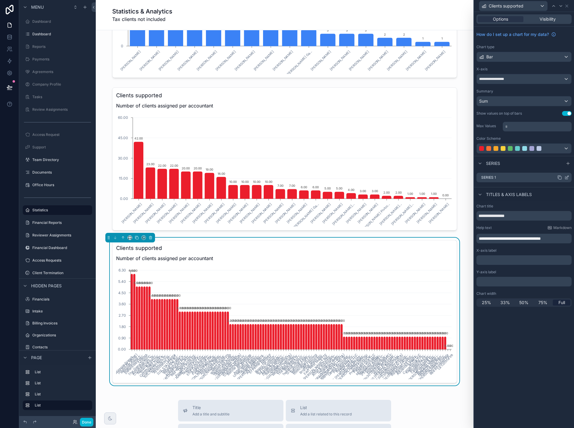
click at [567, 177] on icon at bounding box center [566, 177] width 5 height 5
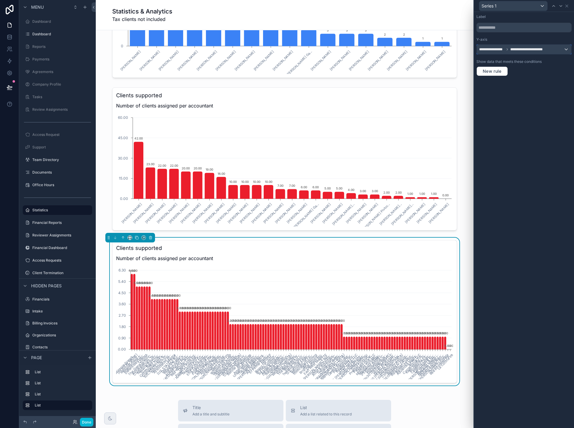
click at [524, 49] on span "**********" at bounding box center [528, 49] width 36 height 5
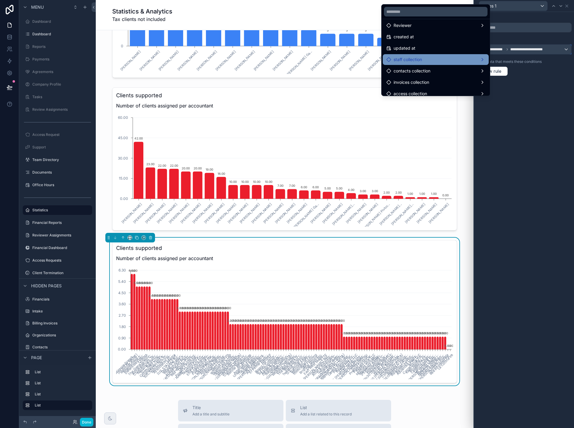
scroll to position [104, 0]
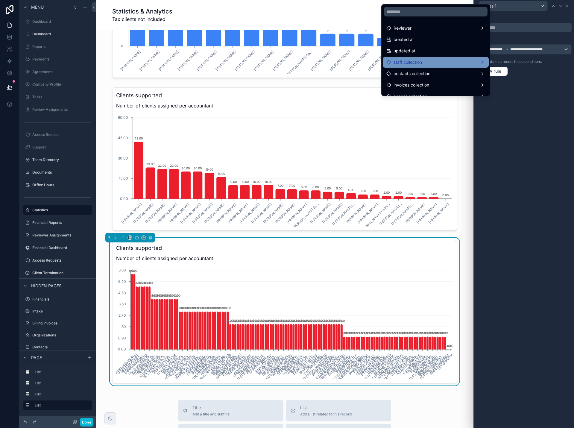
click at [458, 60] on div "staff collection" at bounding box center [435, 62] width 99 height 7
click at [502, 61] on span "staff collection count" at bounding box center [517, 62] width 41 height 7
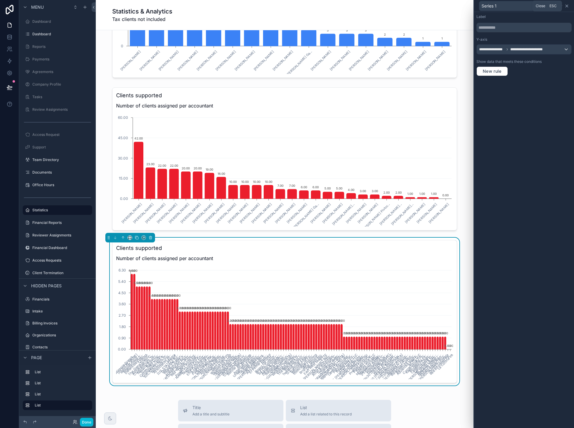
click at [567, 6] on icon at bounding box center [566, 6] width 5 height 5
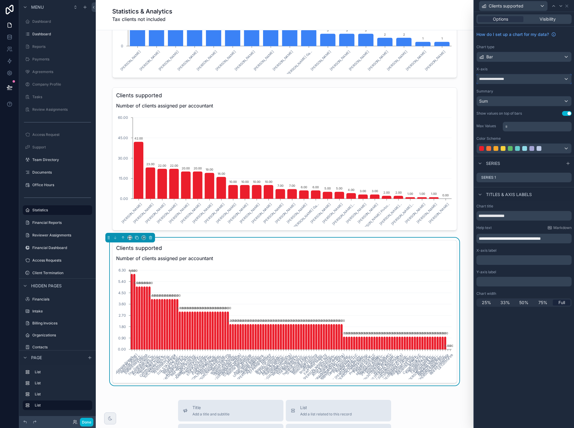
click at [533, 78] on div "**********" at bounding box center [524, 79] width 95 height 10
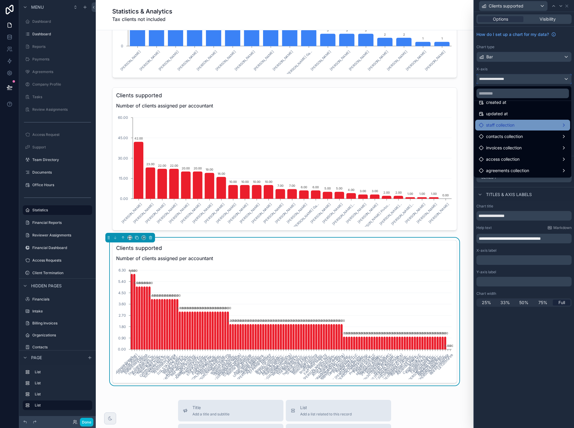
scroll to position [329, 0]
click at [528, 124] on div "staff collection" at bounding box center [523, 122] width 88 height 7
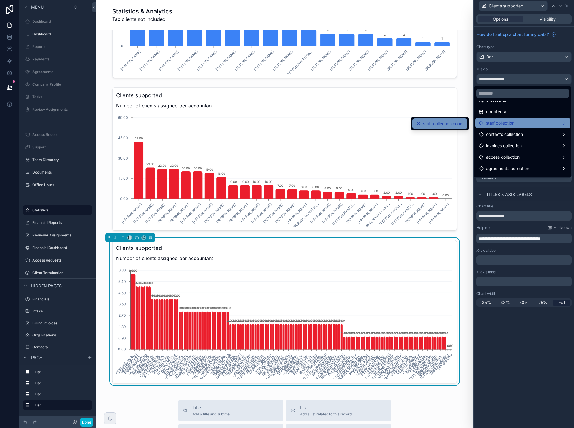
click at [452, 125] on span "staff collection count" at bounding box center [443, 123] width 41 height 7
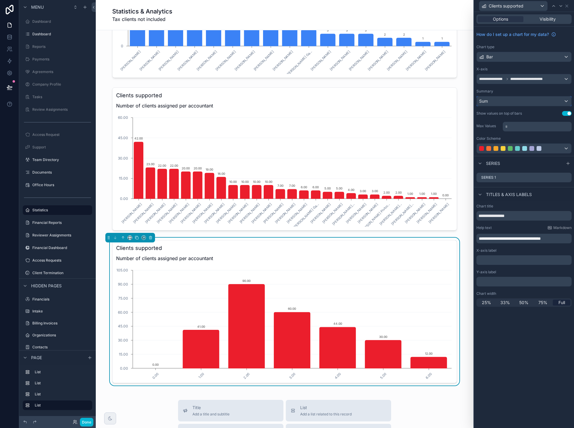
click at [531, 101] on div "Sum" at bounding box center [524, 101] width 95 height 10
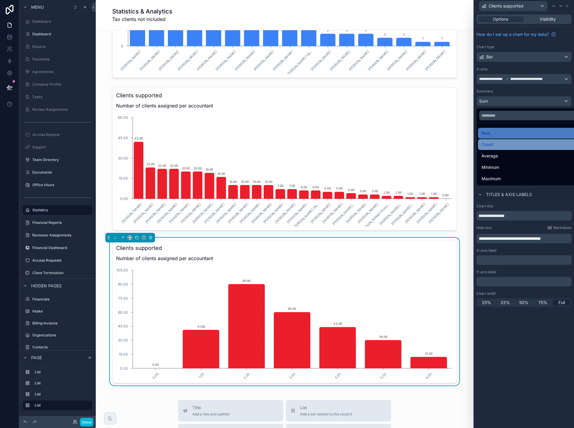
click at [512, 143] on div "Count" at bounding box center [530, 144] width 99 height 7
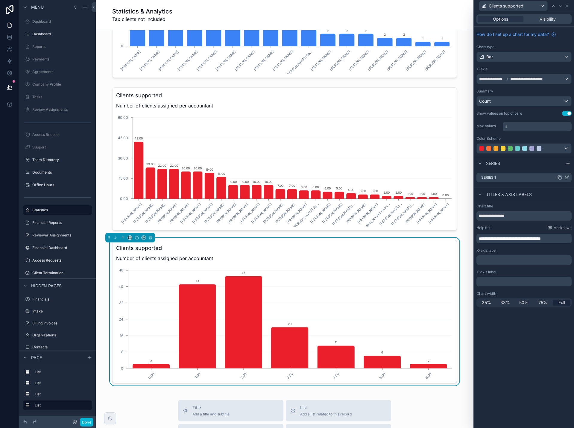
click at [567, 177] on icon at bounding box center [567, 177] width 2 height 2
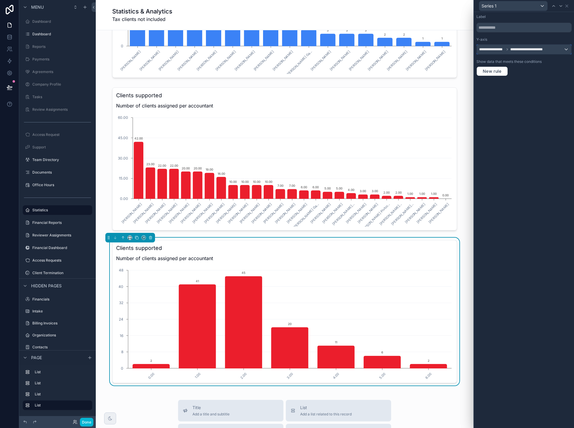
click at [532, 48] on span "**********" at bounding box center [528, 49] width 36 height 5
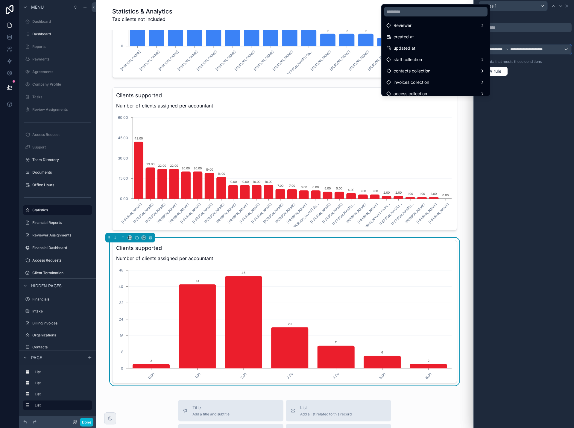
scroll to position [104, 0]
click at [444, 65] on div "staff collection" at bounding box center [435, 62] width 99 height 7
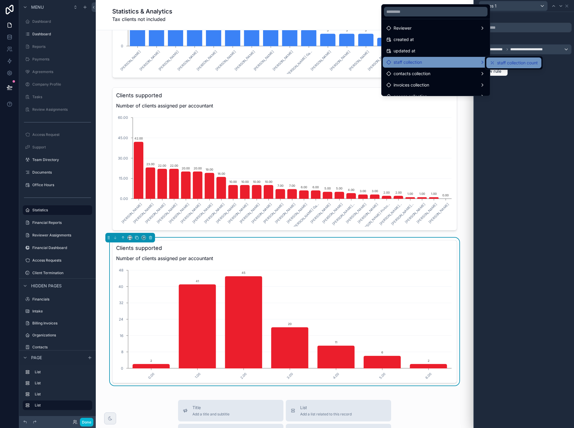
click at [494, 63] on icon at bounding box center [492, 62] width 5 height 5
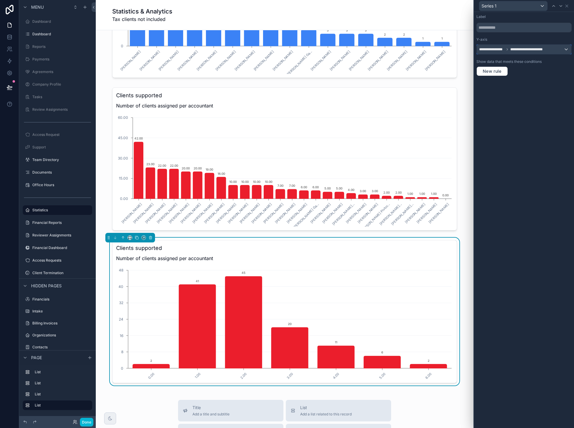
click at [565, 51] on div "**********" at bounding box center [524, 50] width 95 height 10
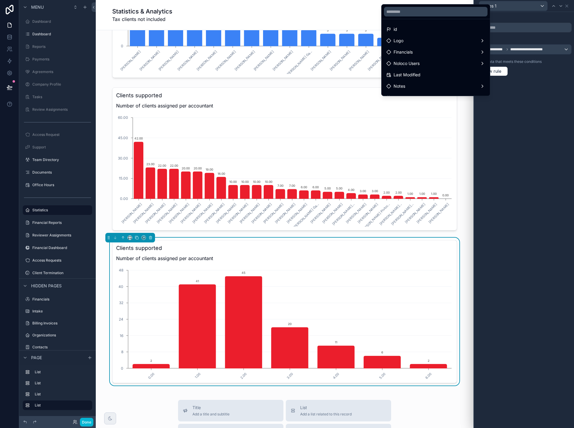
click at [533, 71] on div at bounding box center [524, 214] width 100 height 428
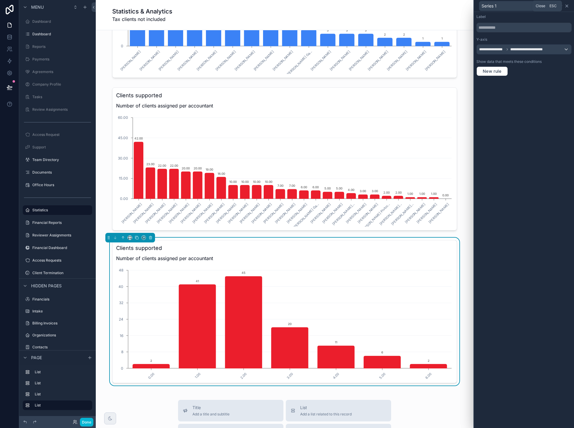
click at [567, 5] on icon at bounding box center [566, 6] width 2 height 2
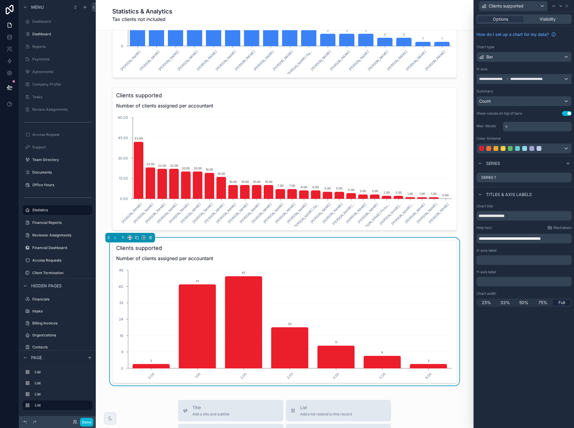
click at [543, 77] on span "**********" at bounding box center [528, 79] width 36 height 5
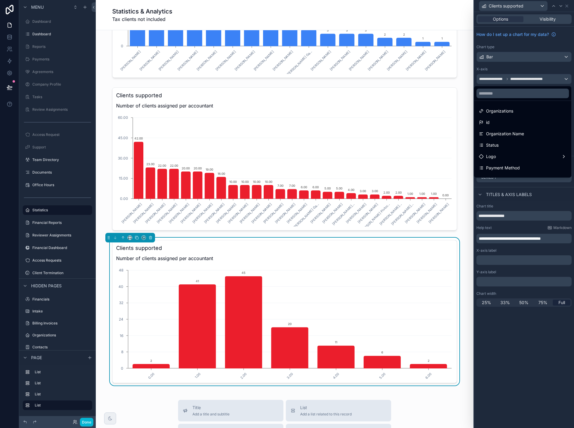
click at [518, 134] on span "Organization Name" at bounding box center [505, 133] width 38 height 7
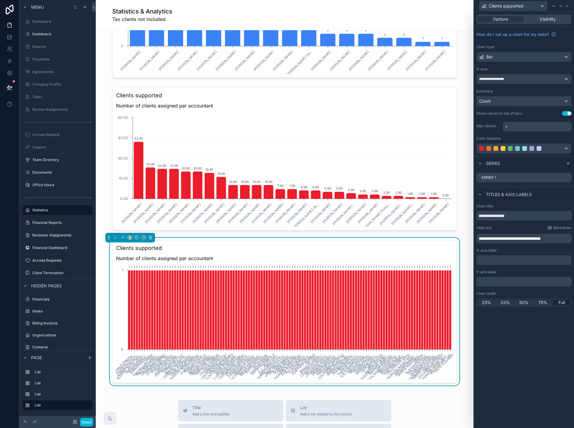
click at [559, 102] on div "Count" at bounding box center [524, 101] width 95 height 10
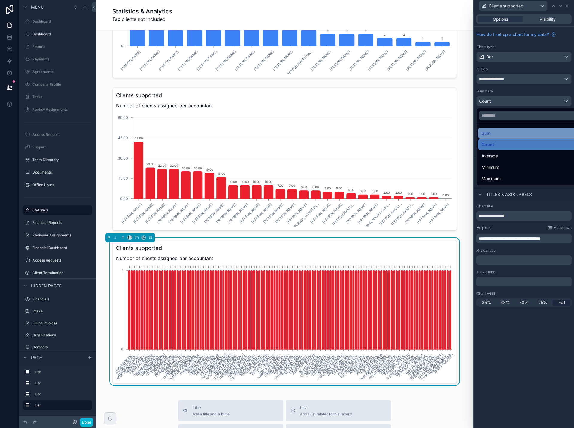
click at [532, 131] on div "Sum" at bounding box center [530, 133] width 99 height 7
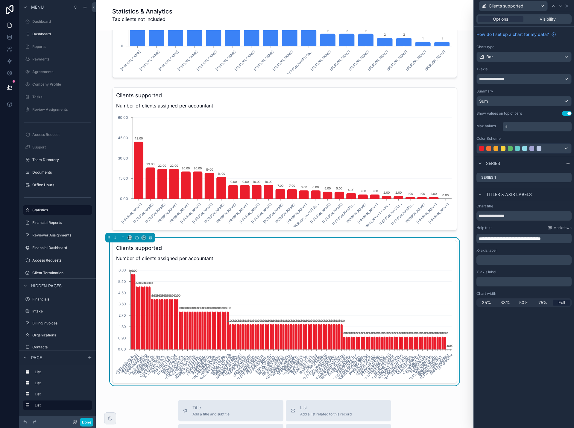
click at [525, 126] on p "* ﻿" at bounding box center [537, 127] width 65 height 6
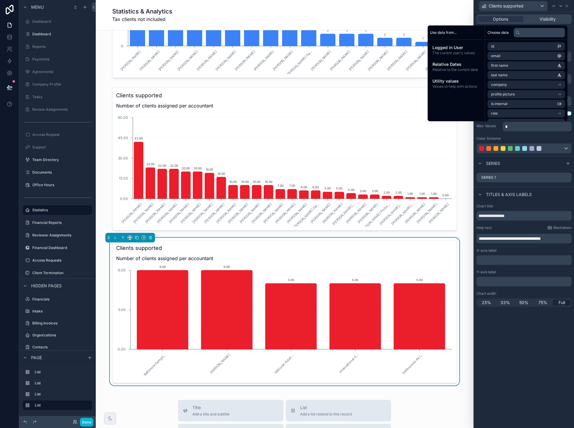
click at [519, 322] on div "**********" at bounding box center [524, 220] width 100 height 416
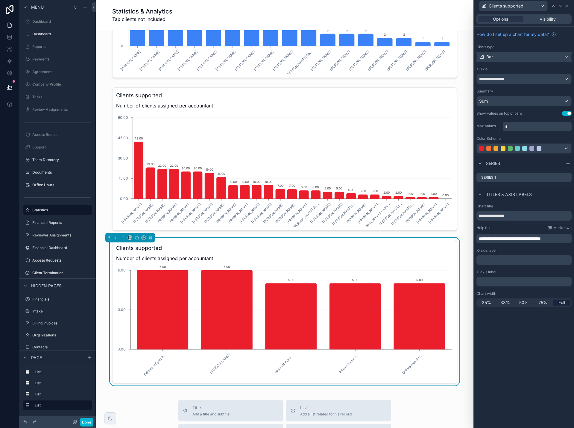
click at [518, 56] on div "Bar" at bounding box center [524, 57] width 95 height 10
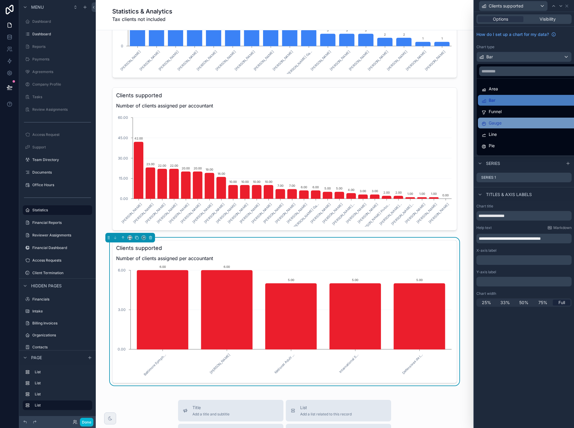
click at [513, 125] on div "Gauge" at bounding box center [530, 122] width 99 height 7
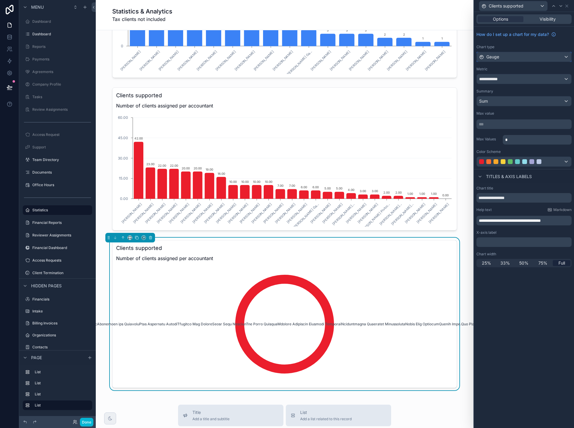
click at [535, 57] on div "Gauge" at bounding box center [524, 57] width 95 height 10
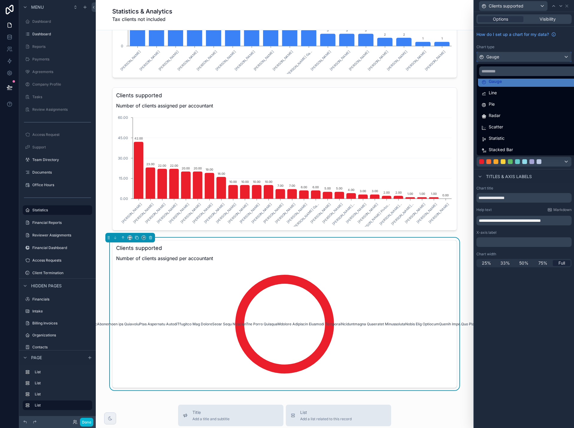
scroll to position [42, 0]
click at [527, 103] on div "Pie" at bounding box center [530, 103] width 99 height 7
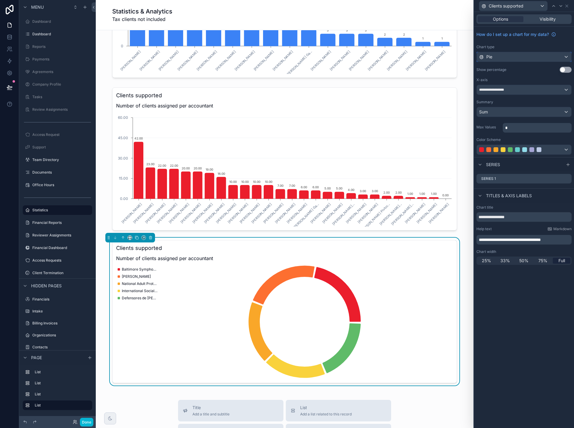
click at [539, 58] on div "Pie" at bounding box center [524, 57] width 95 height 10
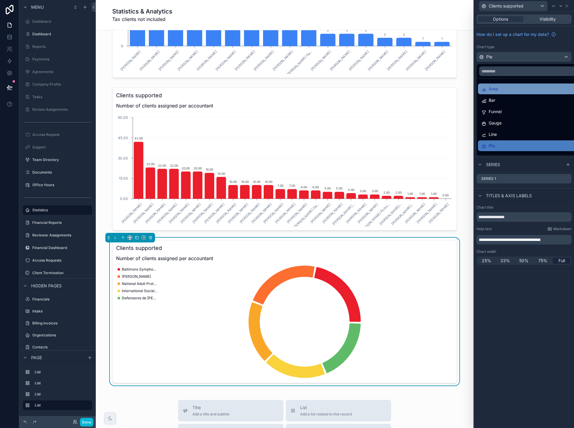
click at [530, 90] on div "Area" at bounding box center [530, 88] width 99 height 7
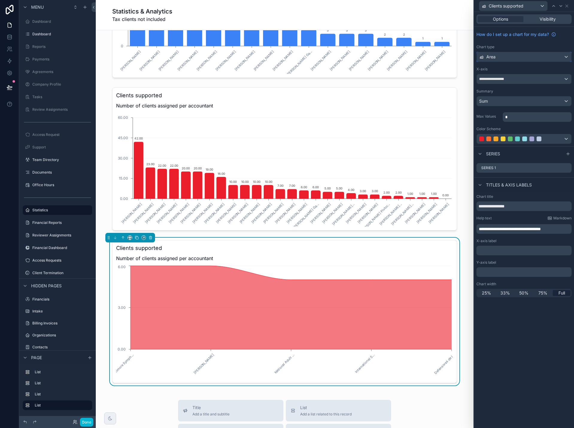
click at [530, 57] on div "Area" at bounding box center [524, 57] width 95 height 10
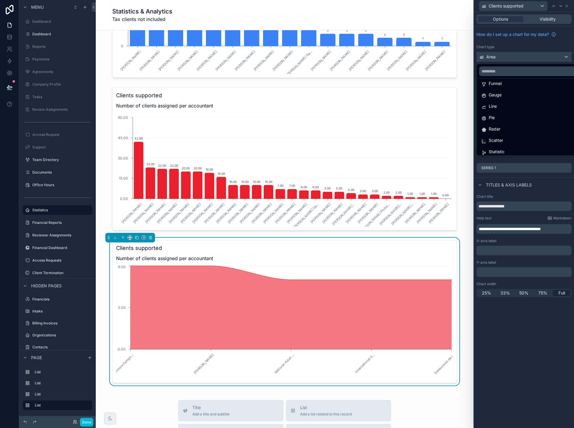
scroll to position [30, 0]
click at [518, 102] on div "Line" at bounding box center [530, 104] width 99 height 7
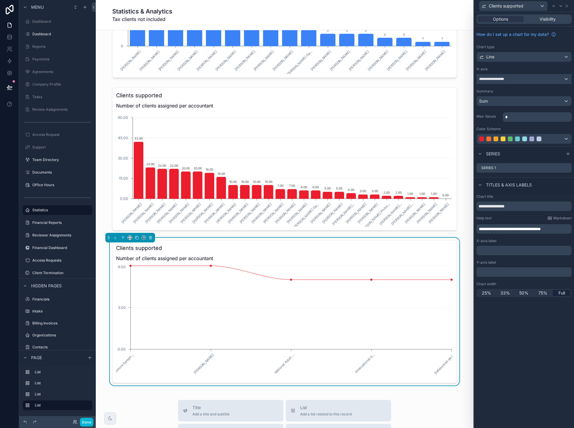
click at [512, 82] on div "**********" at bounding box center [524, 79] width 95 height 10
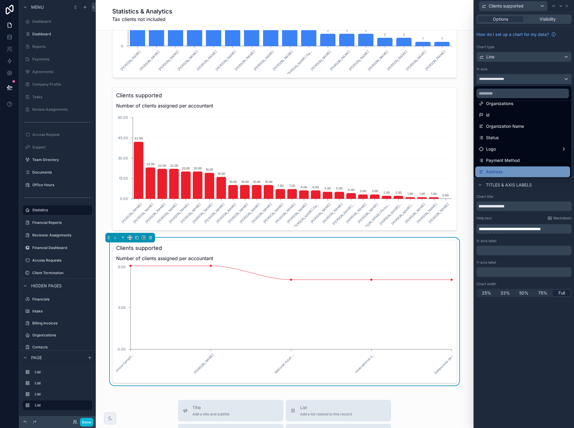
scroll to position [0, 0]
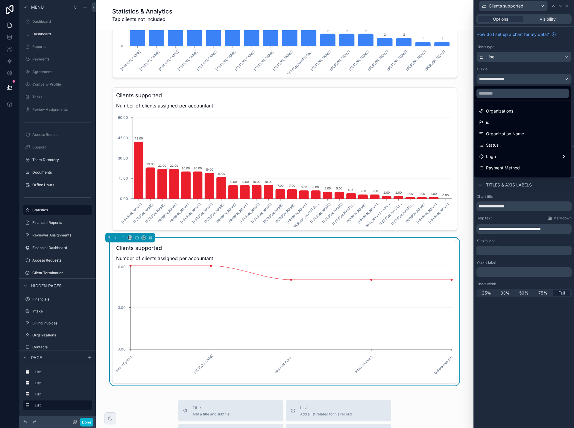
click at [516, 58] on div at bounding box center [524, 214] width 100 height 428
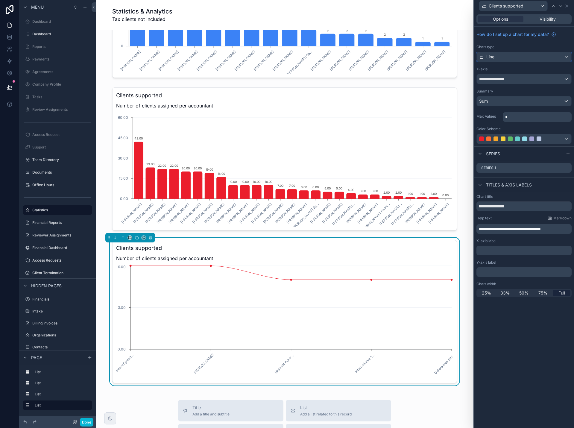
click at [517, 57] on div "Line" at bounding box center [524, 57] width 95 height 10
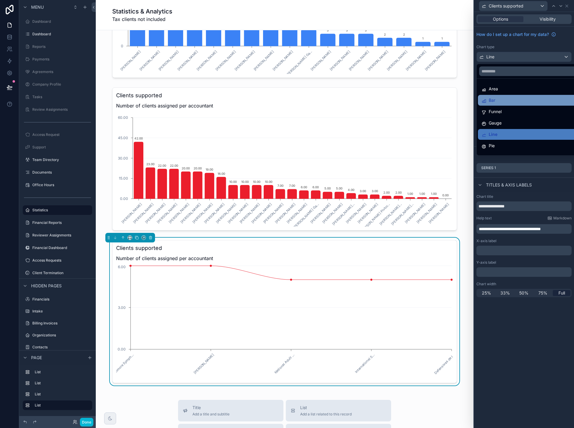
click at [513, 101] on div "Bar" at bounding box center [530, 100] width 99 height 7
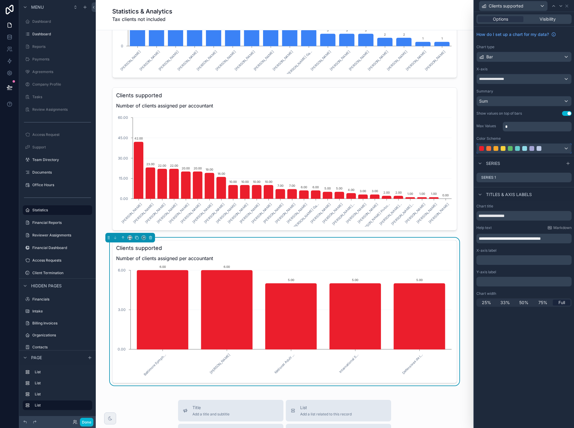
click at [563, 150] on div at bounding box center [524, 149] width 95 height 10
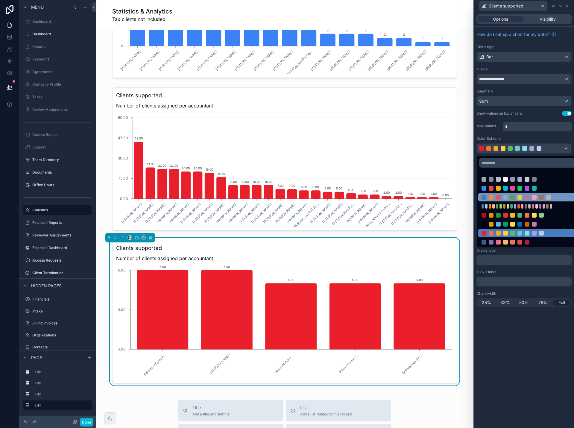
click at [545, 195] on div at bounding box center [519, 197] width 77 height 5
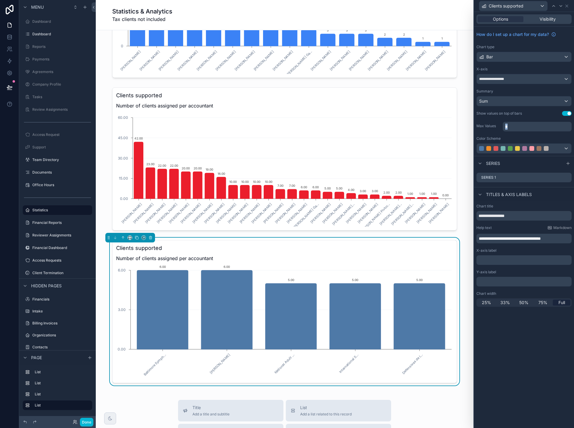
drag, startPoint x: 521, startPoint y: 126, endPoint x: 485, endPoint y: 125, distance: 35.9
click at [485, 125] on div "Max Values *" at bounding box center [523, 126] width 95 height 11
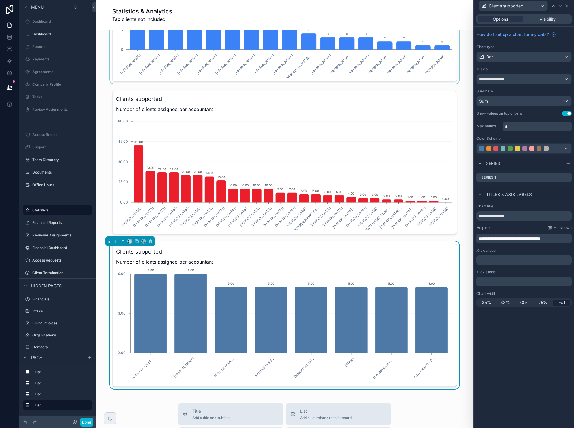
scroll to position [605, 0]
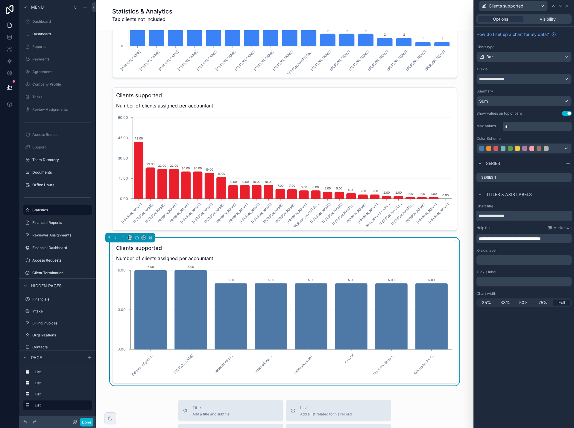
drag, startPoint x: 524, startPoint y: 216, endPoint x: 471, endPoint y: 217, distance: 53.0
click at [471, 217] on div "**********" at bounding box center [287, 214] width 574 height 428
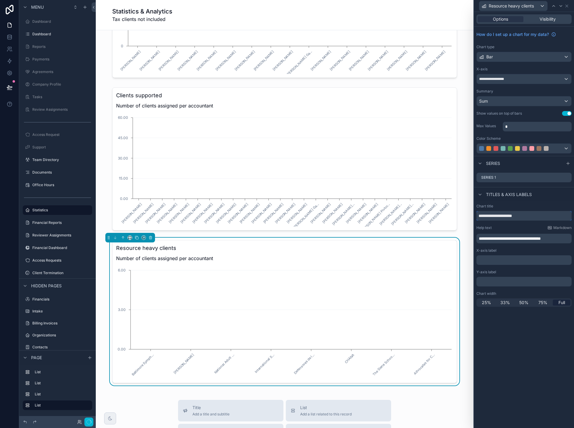
type input "**********"
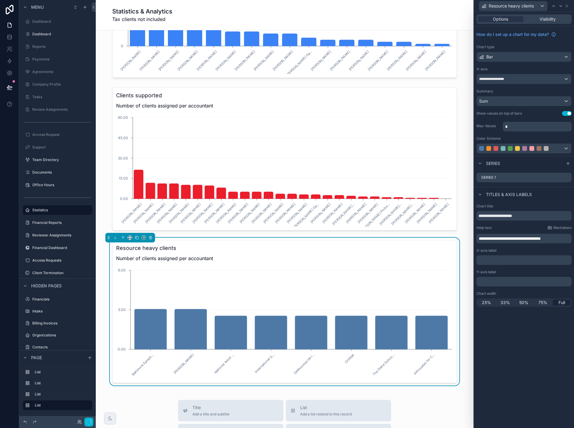
click at [529, 238] on span "**********" at bounding box center [510, 238] width 62 height 4
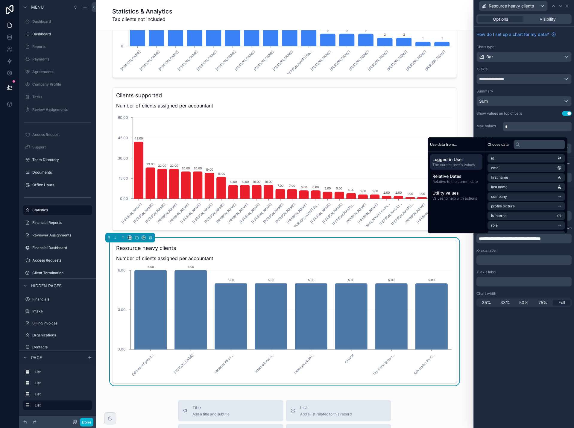
click at [530, 238] on span "**********" at bounding box center [510, 238] width 62 height 4
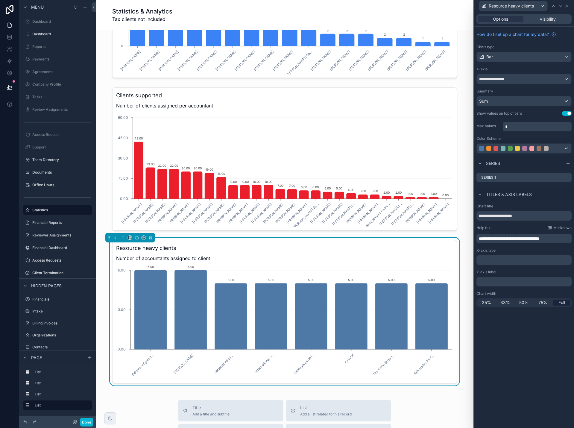
click at [508, 322] on div "**********" at bounding box center [524, 220] width 100 height 416
click at [500, 215] on input "**********" at bounding box center [523, 216] width 95 height 10
type input "**********"
click at [509, 359] on div "**********" at bounding box center [524, 220] width 100 height 416
click at [567, 177] on icon at bounding box center [567, 177] width 2 height 2
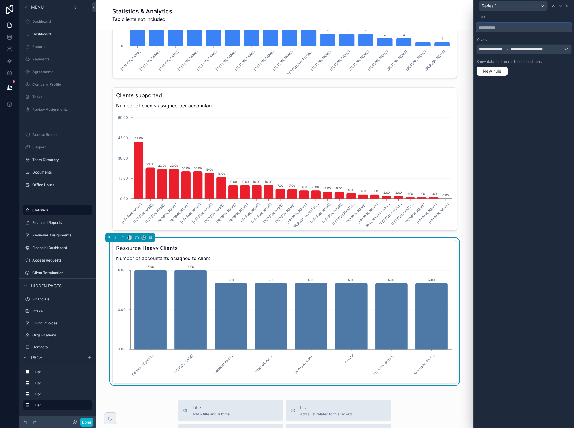
click at [516, 28] on input "text" at bounding box center [523, 28] width 95 height 10
type input "**********"
click at [533, 168] on div "**********" at bounding box center [524, 220] width 100 height 416
click at [87, 425] on button "Done" at bounding box center [86, 422] width 13 height 9
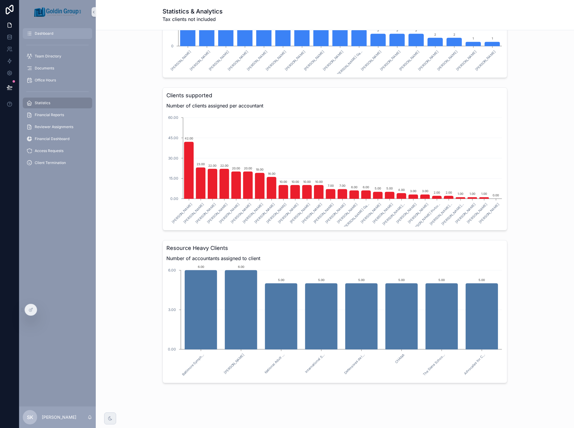
click at [48, 35] on span "Dashboard" at bounding box center [44, 33] width 19 height 5
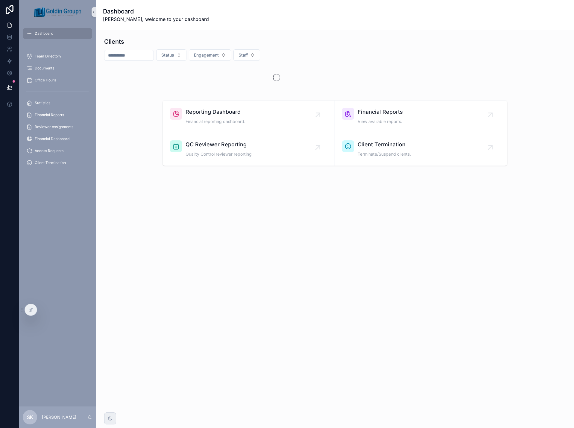
click at [127, 56] on input "scrollable content" at bounding box center [128, 55] width 49 height 8
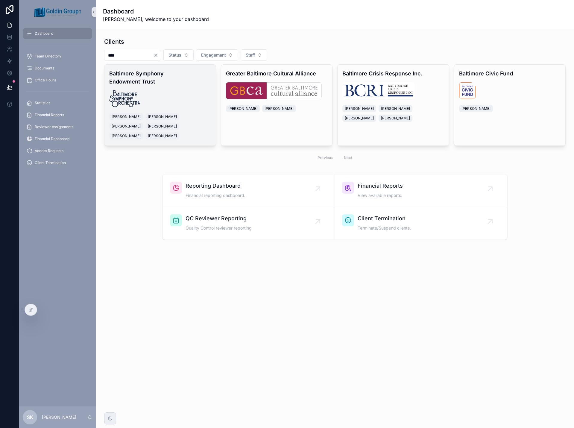
type input "****"
click at [171, 79] on div "Baltimore Symphony Endowment Trust Khushbu Patel Cynthia Zhu Grace Cao Rebecca …" at bounding box center [159, 105] width 111 height 81
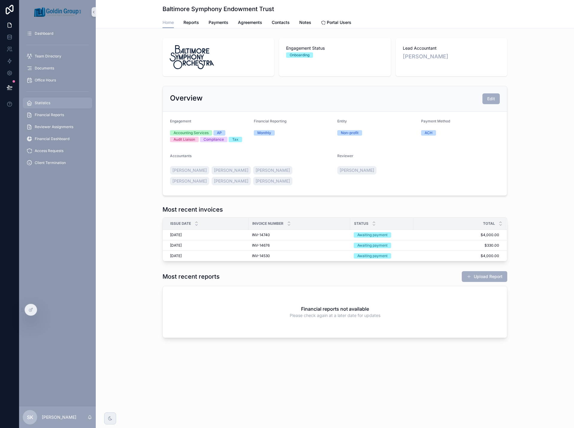
click at [47, 105] on div "Statistics" at bounding box center [57, 103] width 62 height 10
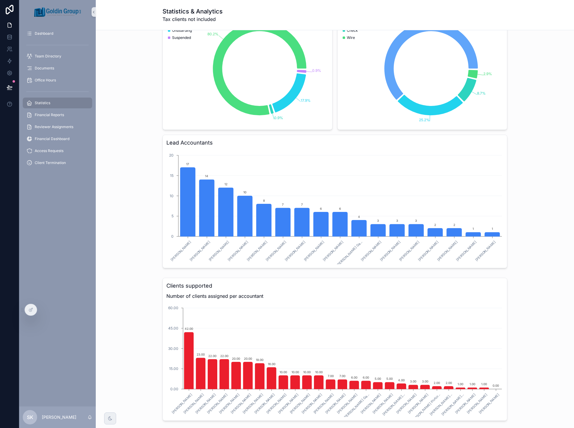
scroll to position [419, 0]
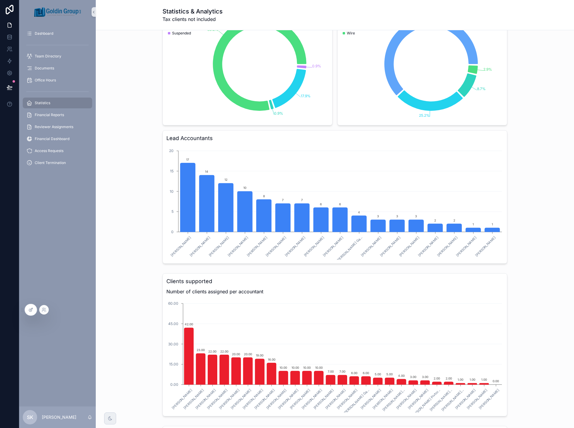
click at [28, 310] on div at bounding box center [31, 309] width 12 height 11
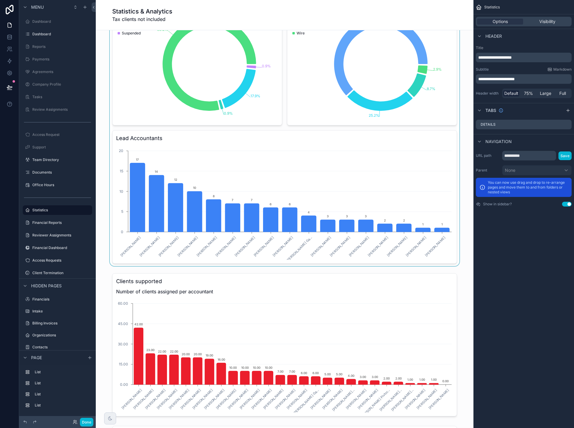
click at [453, 189] on div "scrollable content" at bounding box center [285, 35] width 368 height 461
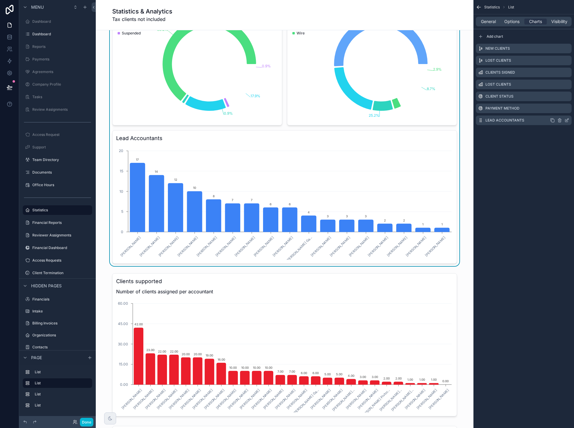
click at [566, 120] on icon "scrollable content" at bounding box center [566, 120] width 5 height 5
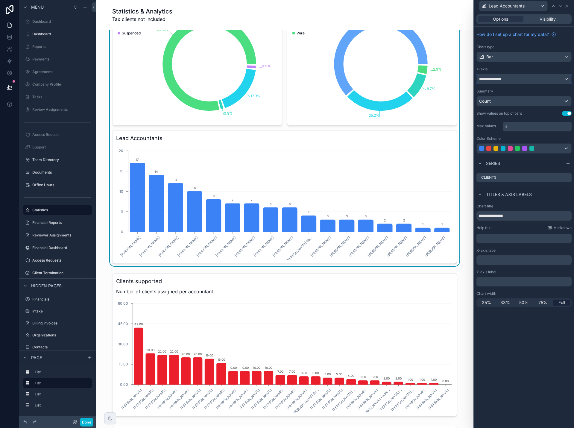
click at [527, 80] on div "**********" at bounding box center [524, 79] width 95 height 10
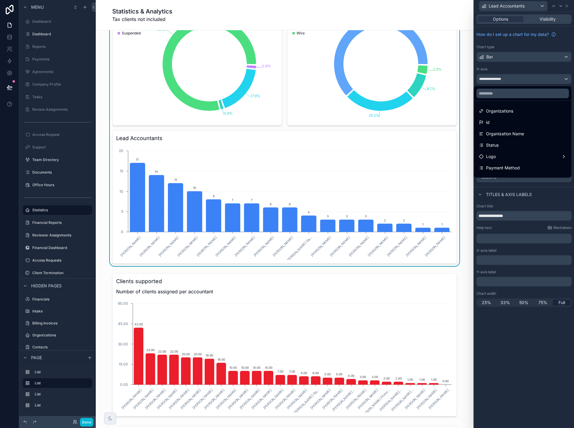
click at [524, 71] on div at bounding box center [524, 214] width 100 height 428
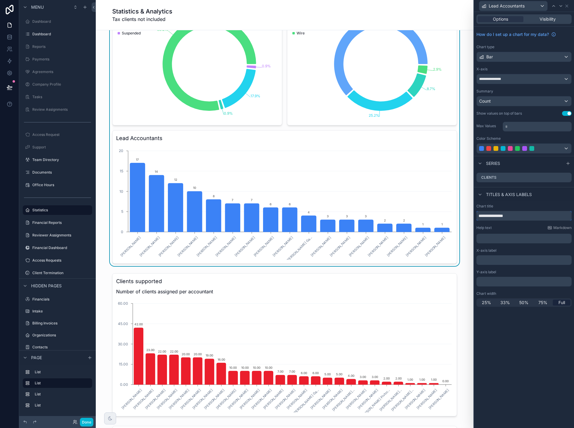
click at [526, 216] on input "**********" at bounding box center [523, 216] width 95 height 10
type input "**********"
click at [87, 425] on button "Done" at bounding box center [86, 422] width 13 height 9
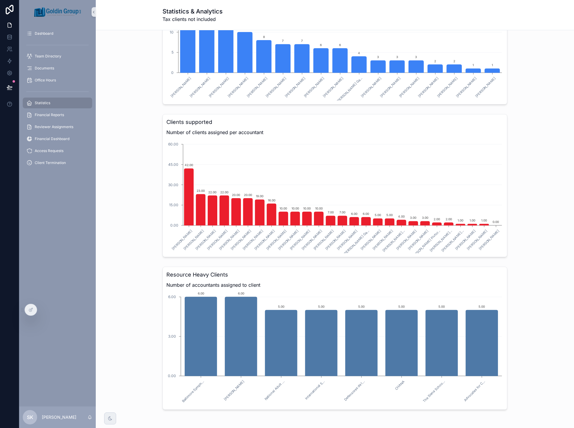
scroll to position [610, 0]
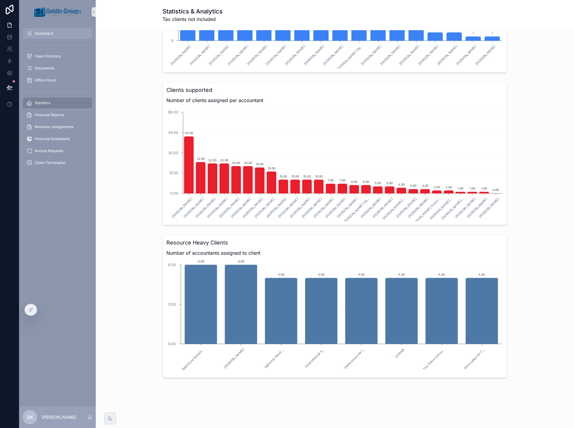
click at [50, 33] on span "Dashboard" at bounding box center [44, 33] width 19 height 5
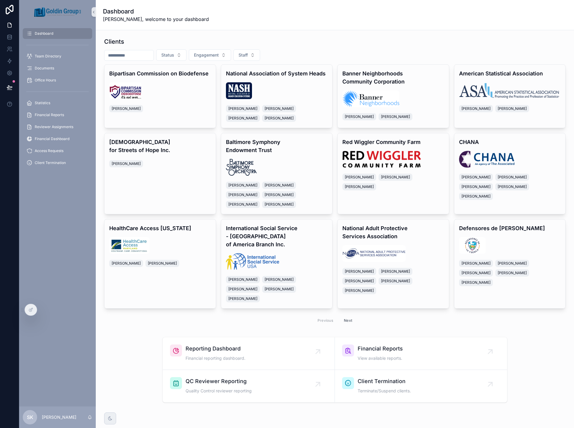
click at [133, 55] on input "scrollable content" at bounding box center [128, 55] width 49 height 8
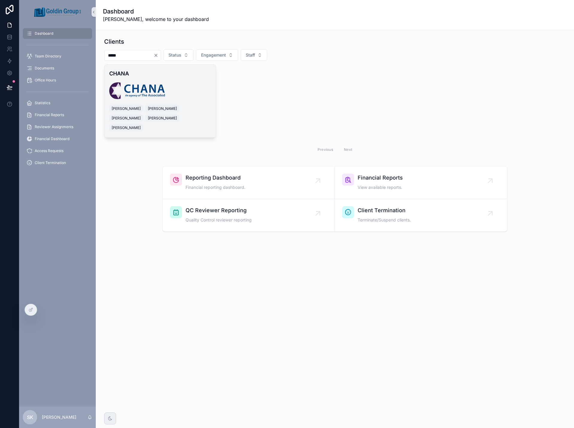
type input "*****"
click at [187, 76] on h4 "CHANA" at bounding box center [160, 73] width 102 height 8
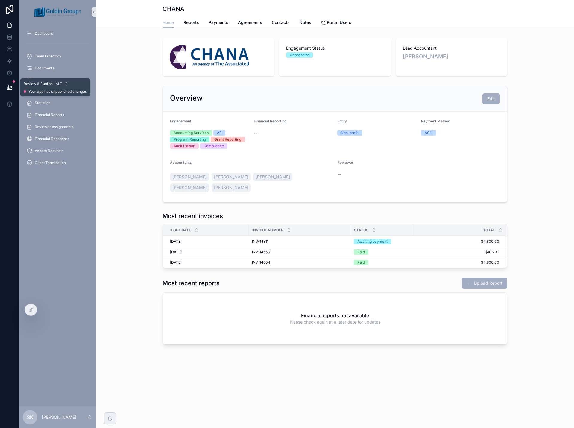
click at [2, 91] on div at bounding box center [9, 87] width 19 height 17
click at [7, 91] on button at bounding box center [9, 87] width 13 height 17
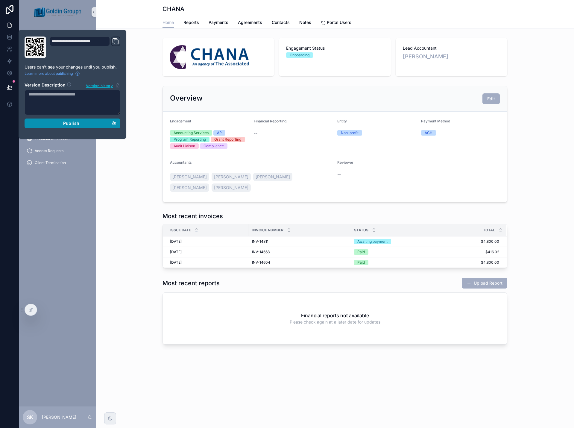
click at [62, 125] on div "Publish" at bounding box center [72, 123] width 88 height 5
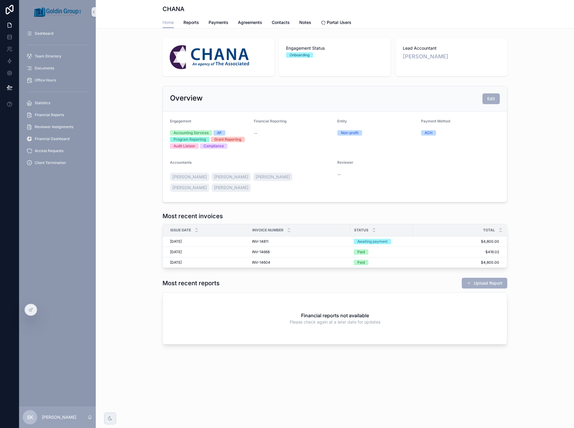
click at [118, 168] on div "Overview Edit Engagement Accounting Services AP Program Reporting Grant Reporti…" at bounding box center [335, 143] width 478 height 121
click at [47, 104] on span "Statistics" at bounding box center [43, 103] width 16 height 5
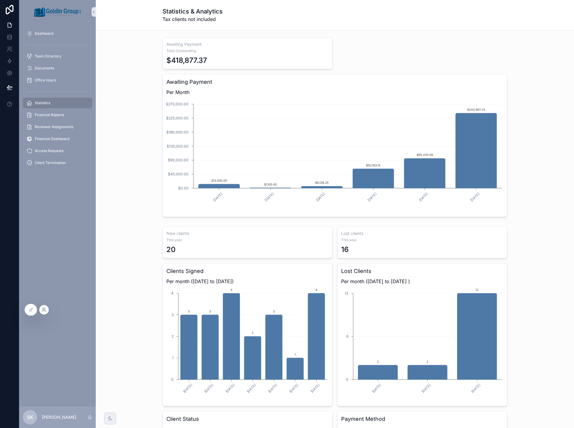
click at [43, 311] on icon at bounding box center [44, 309] width 5 height 5
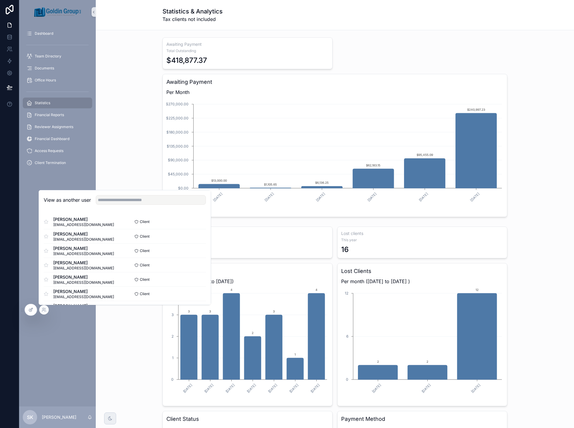
click at [30, 313] on div at bounding box center [31, 309] width 12 height 11
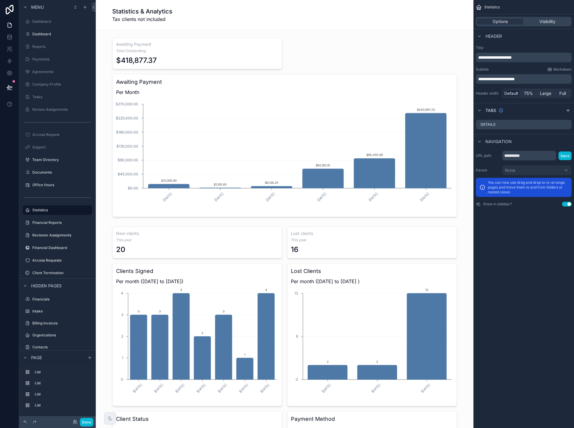
click at [431, 8] on div "Statistics & Analytics Tax clients not included" at bounding box center [284, 15] width 345 height 16
click at [498, 25] on div "Options Visibility" at bounding box center [524, 22] width 96 height 10
drag, startPoint x: 485, startPoint y: 79, endPoint x: 504, endPoint y: 84, distance: 20.3
click at [485, 79] on span "**********" at bounding box center [496, 79] width 36 height 4
click at [516, 238] on div "**********" at bounding box center [523, 214] width 101 height 428
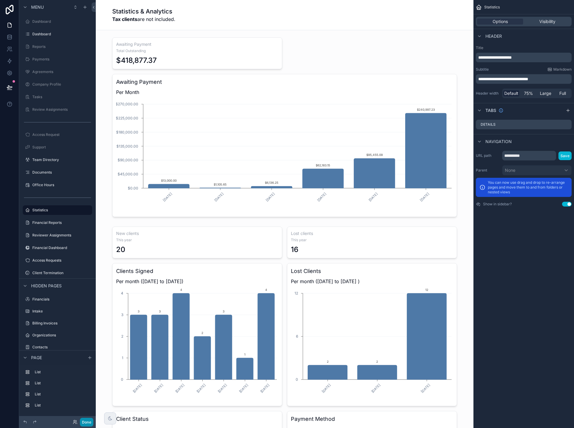
click at [90, 422] on button "Done" at bounding box center [86, 422] width 13 height 9
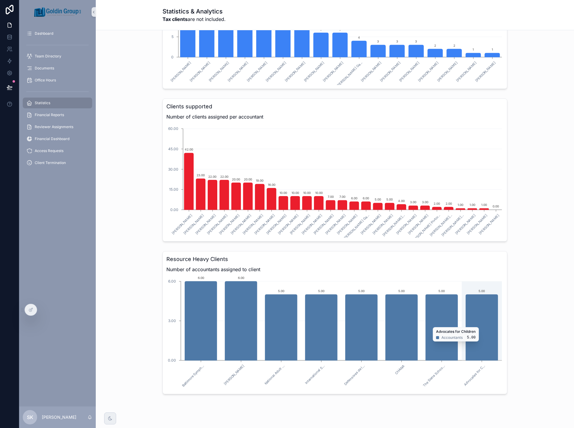
scroll to position [598, 0]
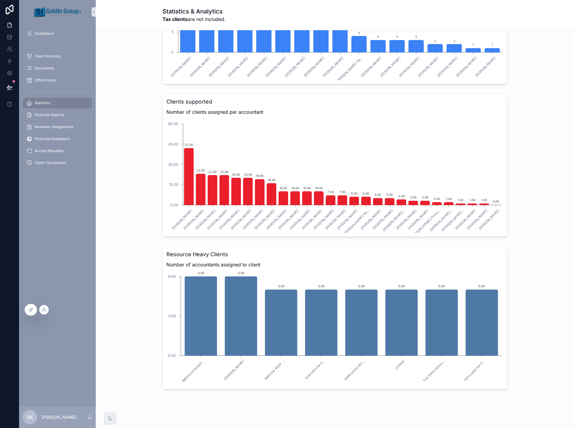
click at [28, 312] on div at bounding box center [31, 309] width 12 height 11
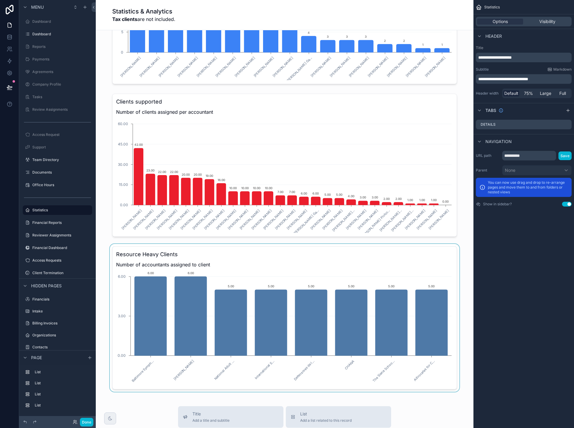
click at [304, 275] on div "scrollable content" at bounding box center [285, 318] width 368 height 148
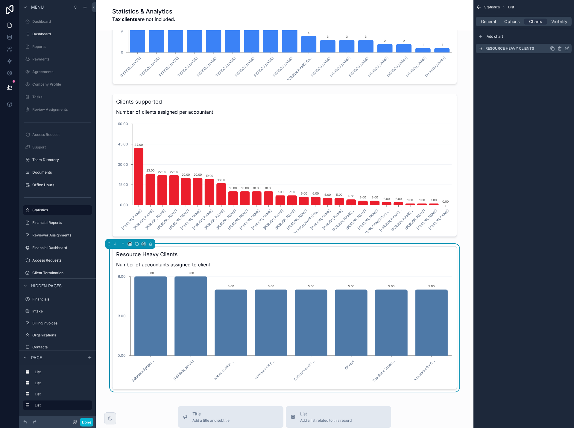
click at [567, 48] on icon "scrollable content" at bounding box center [566, 48] width 5 height 5
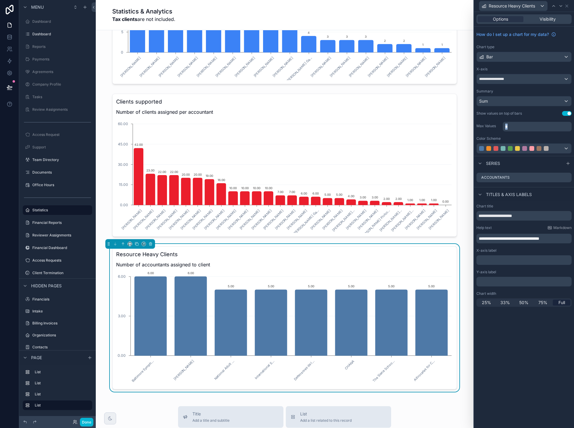
drag, startPoint x: 494, startPoint y: 127, endPoint x: 489, endPoint y: 127, distance: 4.8
click at [489, 127] on div "Max Values *" at bounding box center [523, 126] width 95 height 11
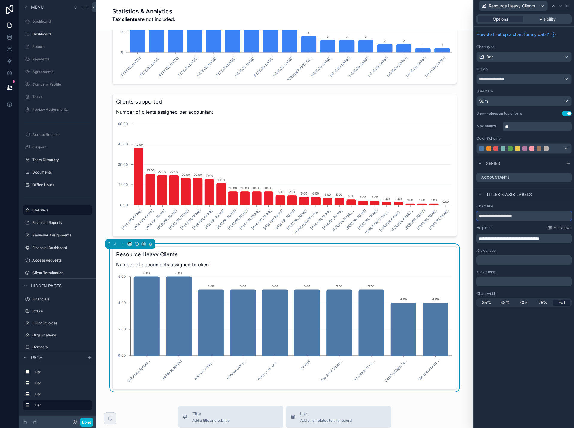
drag, startPoint x: 533, startPoint y: 214, endPoint x: 507, endPoint y: 215, distance: 26.1
click at [507, 215] on input "**********" at bounding box center [523, 216] width 95 height 10
click at [510, 239] on span "**********" at bounding box center [509, 238] width 60 height 4
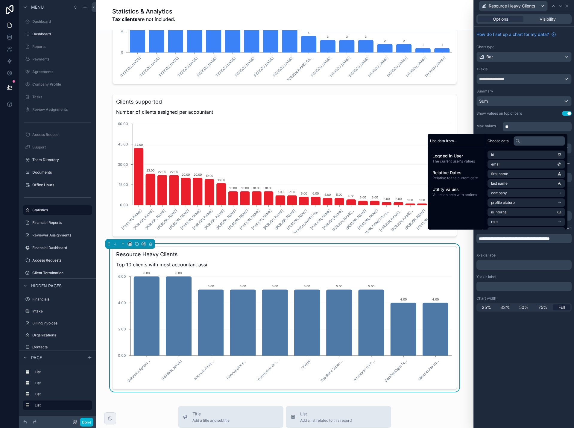
scroll to position [0, 0]
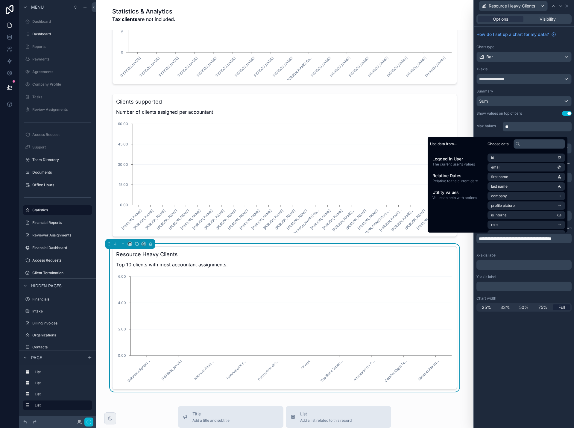
click at [549, 360] on div "**********" at bounding box center [524, 220] width 100 height 416
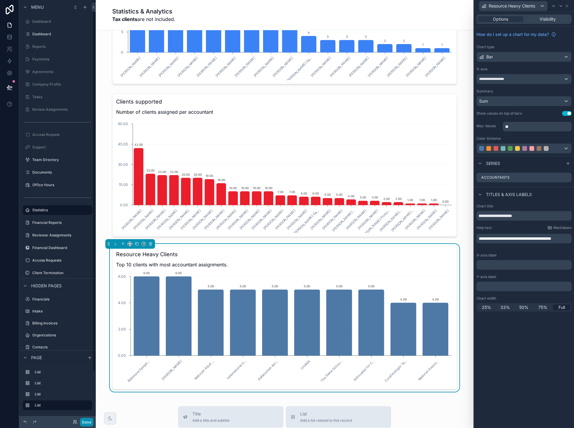
click at [88, 423] on button "Done" at bounding box center [86, 422] width 13 height 9
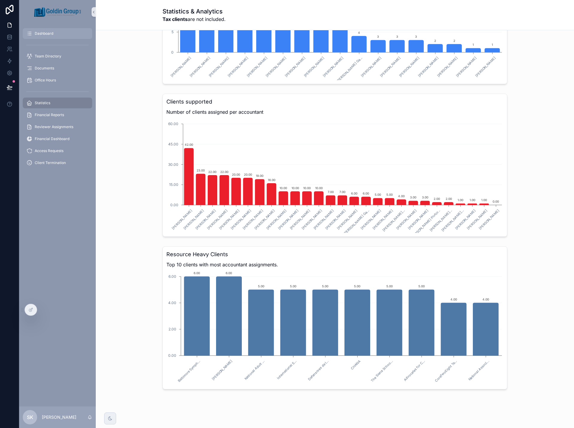
drag, startPoint x: 47, startPoint y: 36, endPoint x: 54, endPoint y: 36, distance: 7.2
click at [47, 36] on span "Dashboard" at bounding box center [44, 33] width 19 height 5
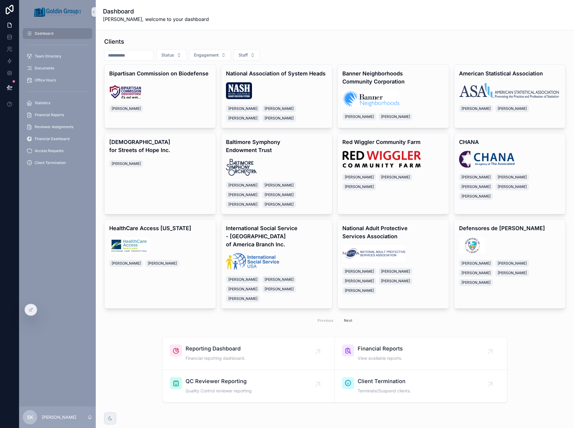
click at [129, 58] on input "scrollable content" at bounding box center [128, 55] width 49 height 8
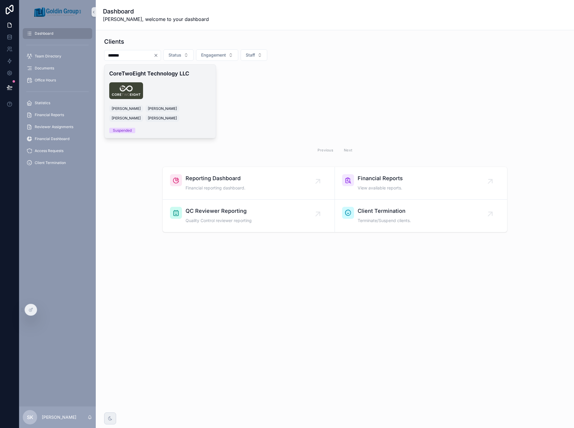
type input "*******"
click at [209, 83] on div "scrollable content" at bounding box center [160, 90] width 102 height 17
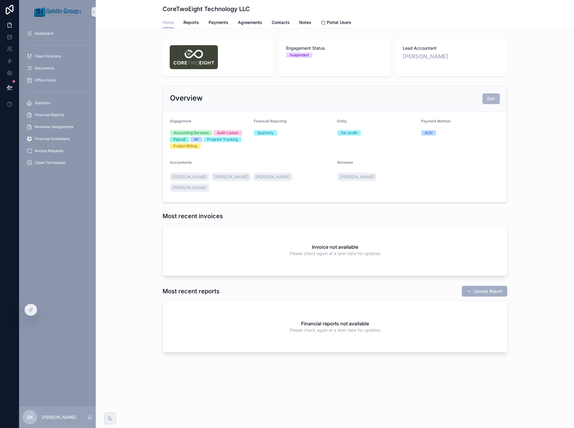
click at [493, 101] on span "Edit" at bounding box center [491, 99] width 8 height 6
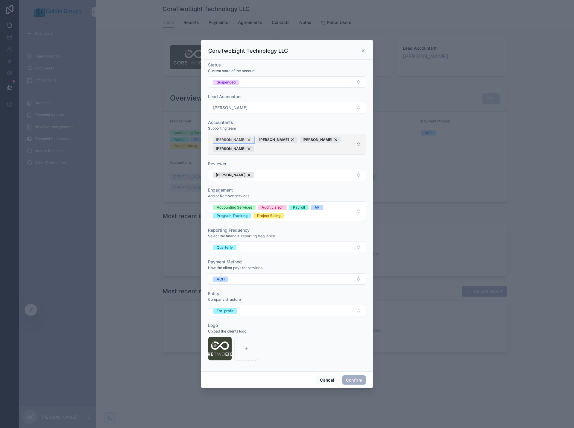
click at [248, 143] on div "[PERSON_NAME]" at bounding box center [233, 139] width 41 height 7
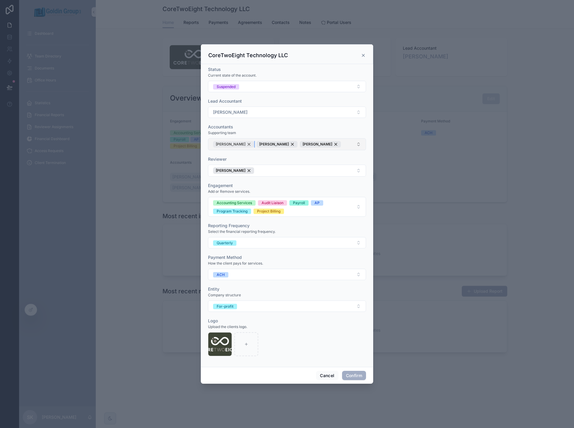
click at [233, 144] on div "[PERSON_NAME]" at bounding box center [233, 144] width 41 height 7
drag, startPoint x: 247, startPoint y: 144, endPoint x: 256, endPoint y: 145, distance: 9.6
click at [247, 144] on div "[PERSON_NAME]" at bounding box center [233, 144] width 41 height 7
click at [234, 144] on div "[PERSON_NAME]" at bounding box center [233, 144] width 41 height 7
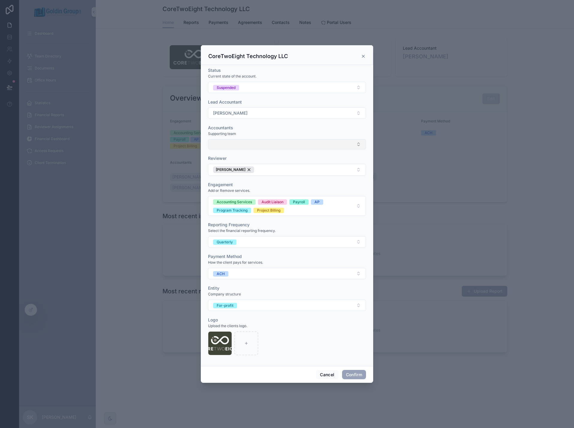
click at [352, 375] on button "Confirm" at bounding box center [354, 375] width 24 height 10
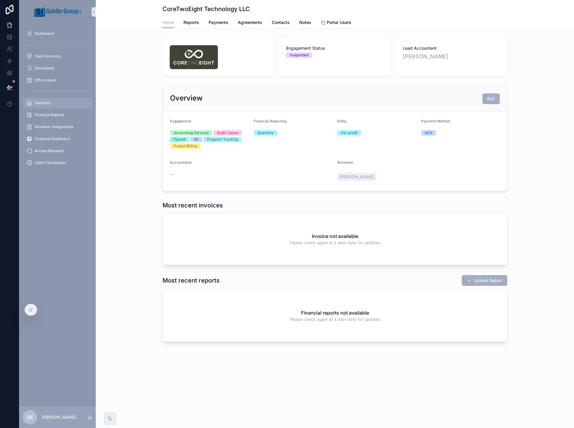
click at [44, 102] on span "Statistics" at bounding box center [43, 103] width 16 height 5
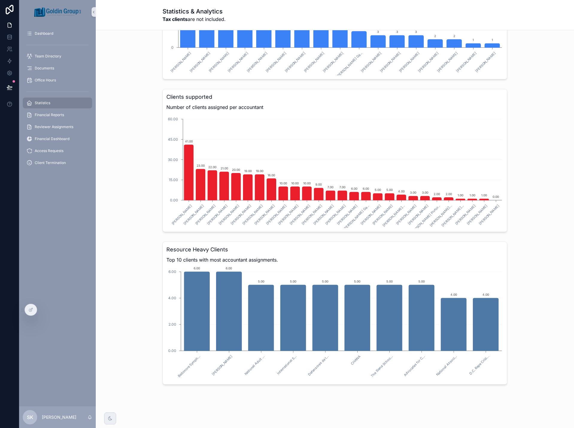
scroll to position [610, 0]
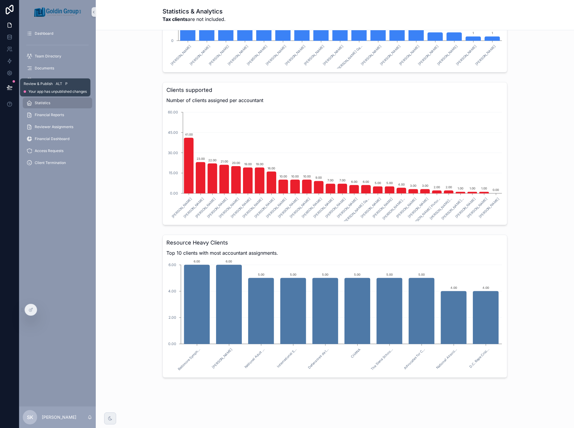
click at [9, 86] on icon at bounding box center [10, 87] width 6 height 6
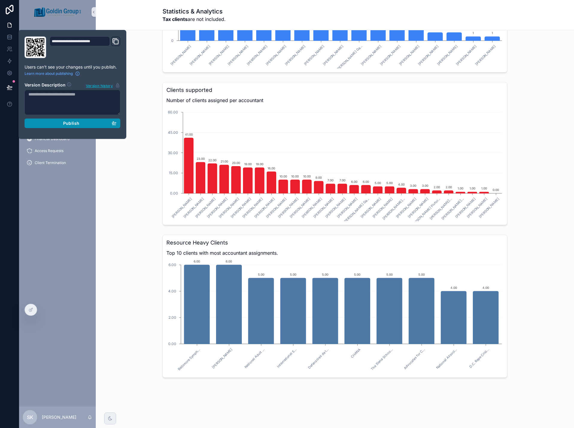
click at [97, 125] on div "Publish" at bounding box center [72, 123] width 88 height 5
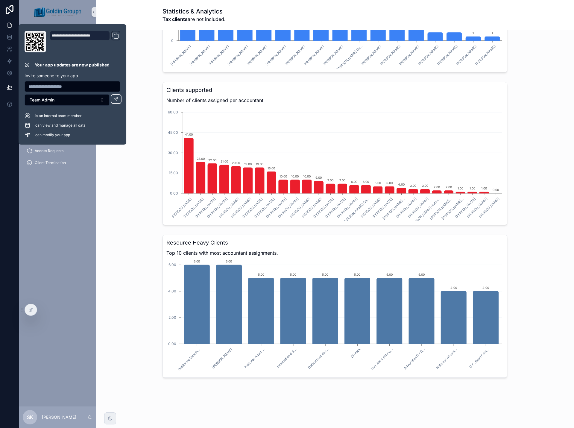
click at [537, 115] on div "Clients supported Number of clients assigned per accountant Sergei Khadjiev Rub…" at bounding box center [335, 154] width 468 height 148
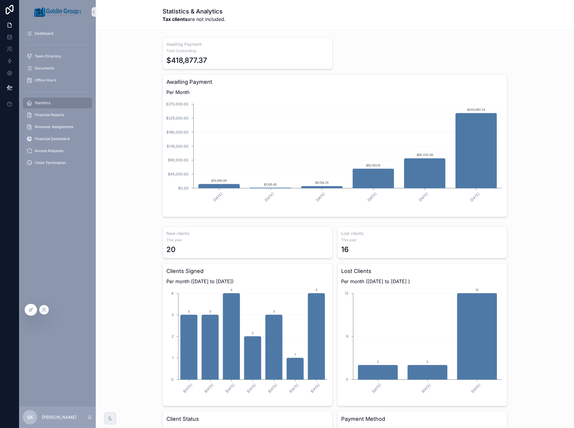
click at [33, 310] on icon at bounding box center [30, 309] width 5 height 5
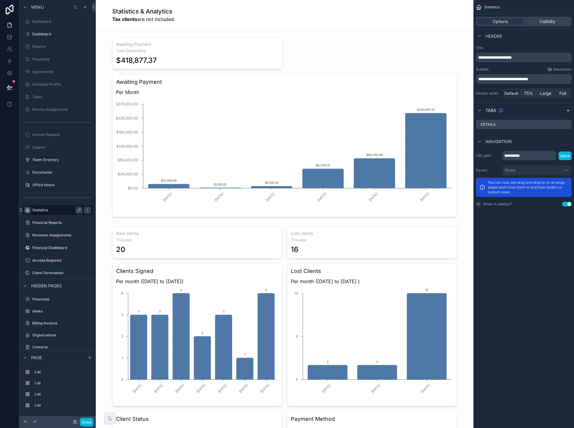
click at [26, 209] on icon "scrollable content" at bounding box center [27, 210] width 5 height 5
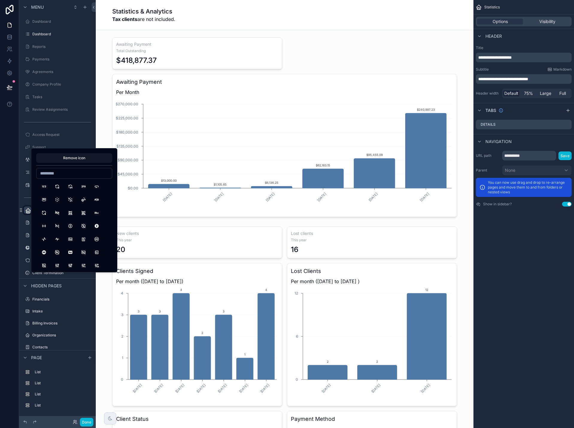
click at [60, 172] on input at bounding box center [73, 173] width 75 height 8
type input "**********"
click at [44, 185] on button "Percentage" at bounding box center [44, 186] width 11 height 11
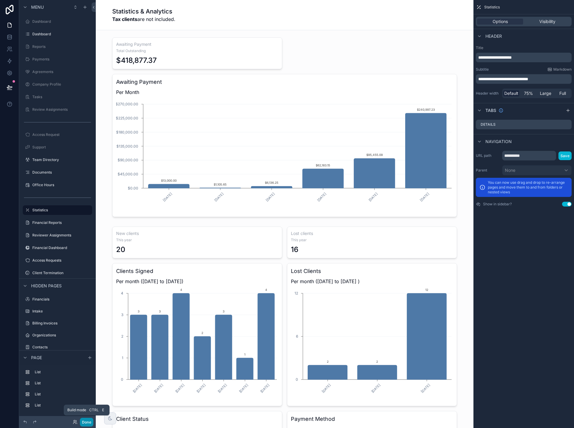
click at [87, 423] on button "Done" at bounding box center [86, 422] width 13 height 9
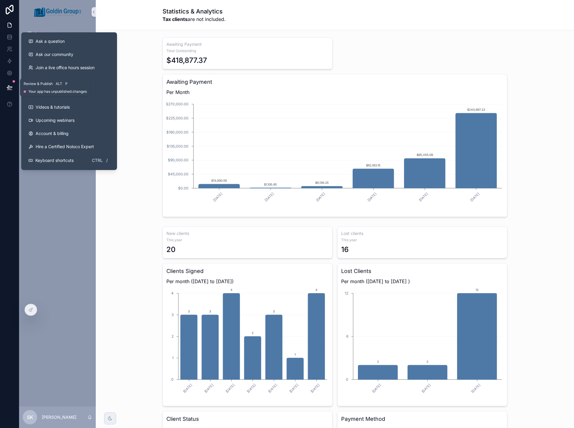
click at [10, 87] on icon at bounding box center [9, 87] width 5 height 3
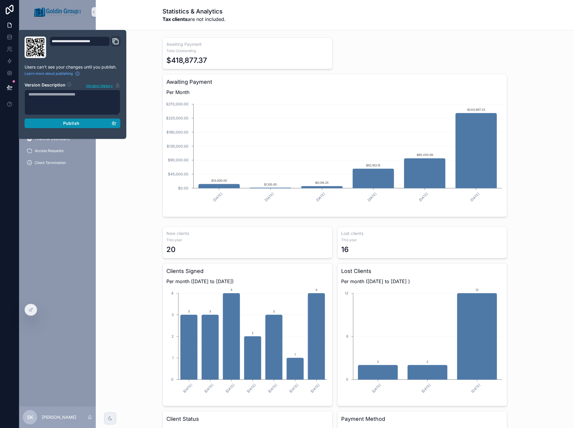
click at [49, 124] on div "Publish" at bounding box center [72, 123] width 88 height 5
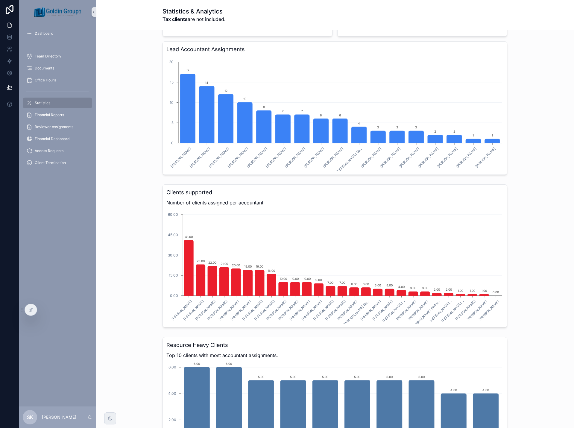
scroll to position [509, 0]
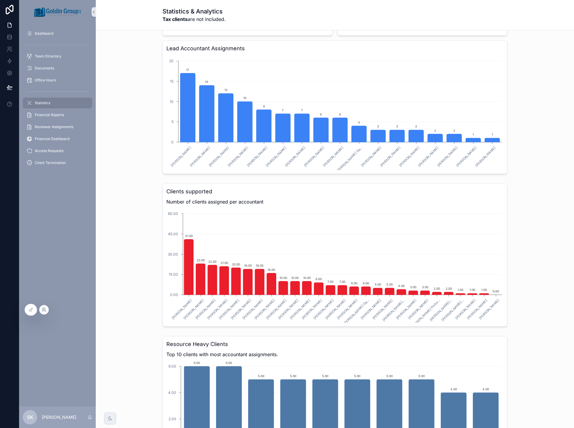
click at [42, 311] on icon at bounding box center [44, 309] width 5 height 5
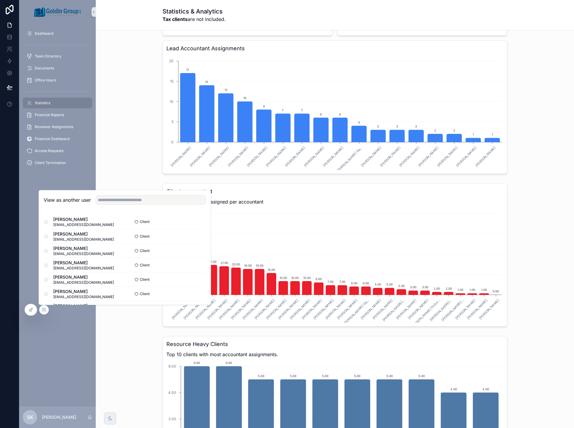
click at [28, 311] on icon at bounding box center [30, 309] width 5 height 5
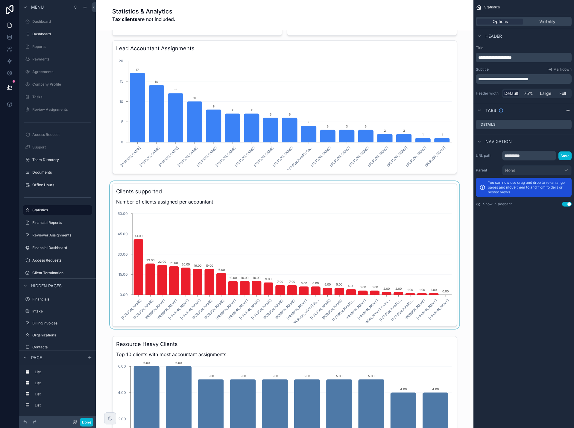
click at [387, 236] on div "scrollable content" at bounding box center [285, 255] width 368 height 148
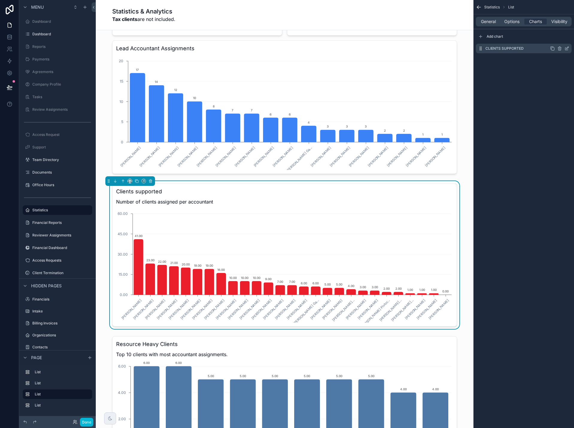
click at [568, 47] on icon "scrollable content" at bounding box center [566, 48] width 5 height 5
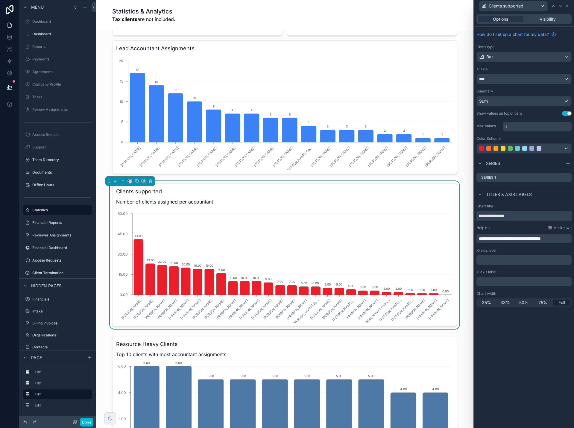
click at [519, 216] on input "**********" at bounding box center [523, 216] width 95 height 10
click at [501, 238] on span "**********" at bounding box center [510, 238] width 62 height 4
drag, startPoint x: 565, startPoint y: 238, endPoint x: 500, endPoint y: 238, distance: 64.3
click at [500, 238] on p "**********" at bounding box center [525, 238] width 92 height 6
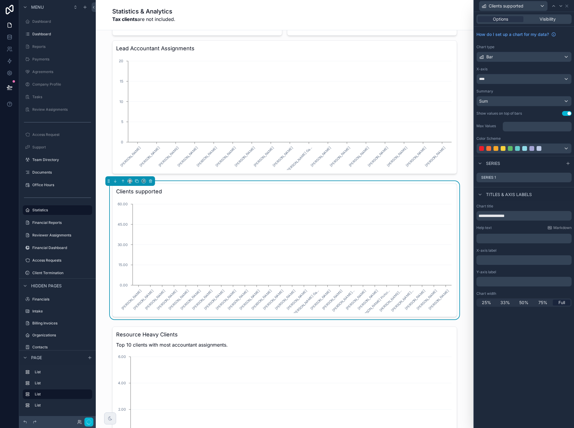
drag, startPoint x: 517, startPoint y: 365, endPoint x: 516, endPoint y: 318, distance: 46.7
click at [516, 365] on div "**********" at bounding box center [524, 220] width 100 height 416
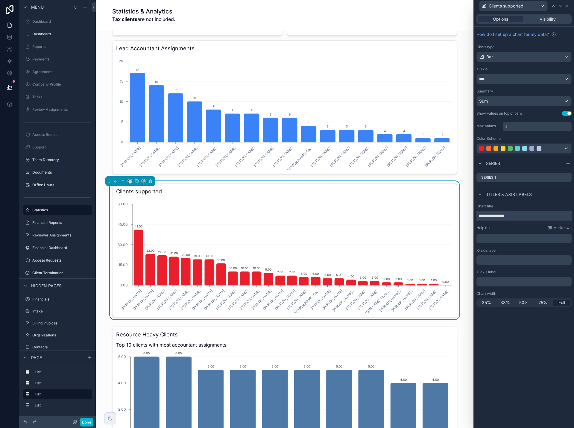
drag, startPoint x: 520, startPoint y: 213, endPoint x: 472, endPoint y: 213, distance: 47.9
click at [472, 213] on div "**********" at bounding box center [287, 214] width 574 height 428
paste input "**********"
click at [520, 216] on input "**********" at bounding box center [523, 216] width 95 height 10
drag, startPoint x: 494, startPoint y: 216, endPoint x: 508, endPoint y: 218, distance: 13.9
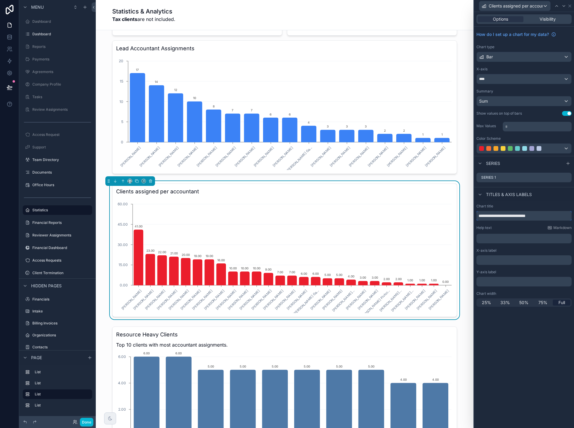
click at [494, 216] on input "**********" at bounding box center [523, 216] width 95 height 10
type input "**********"
click at [85, 422] on button "Done" at bounding box center [86, 422] width 13 height 9
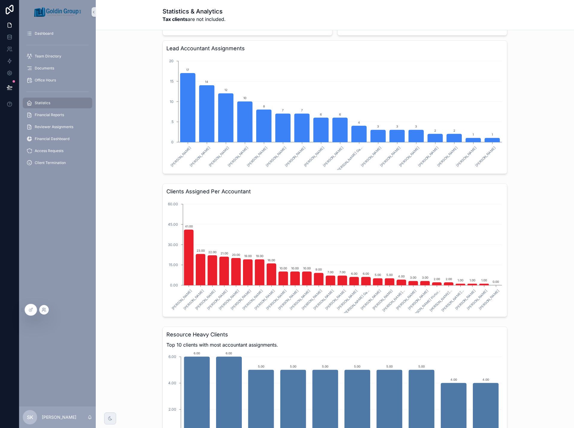
click at [43, 311] on icon at bounding box center [44, 309] width 5 height 5
click at [32, 311] on icon at bounding box center [30, 309] width 5 height 5
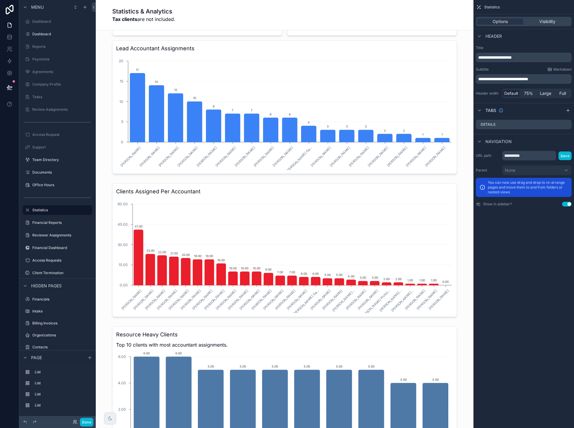
click at [454, 244] on div "scrollable content" at bounding box center [285, 250] width 368 height 138
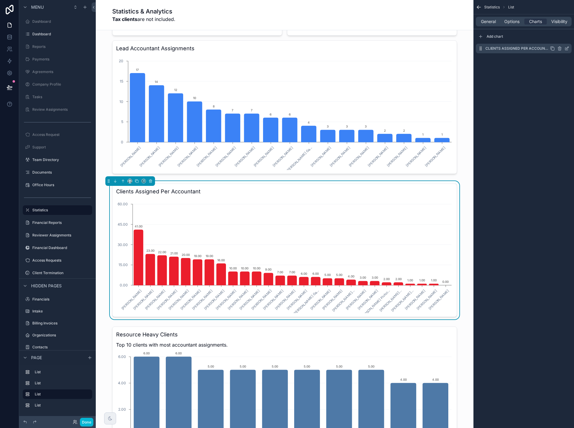
click at [567, 48] on icon "scrollable content" at bounding box center [566, 48] width 5 height 5
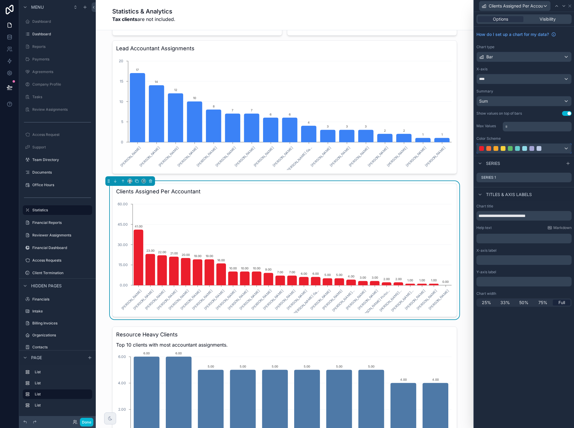
click at [568, 148] on div at bounding box center [524, 149] width 95 height 10
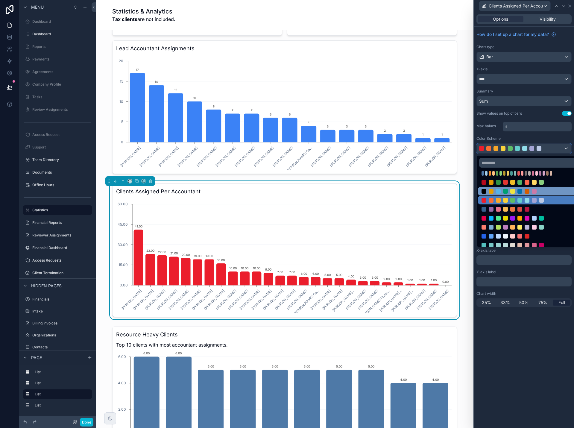
scroll to position [36, 0]
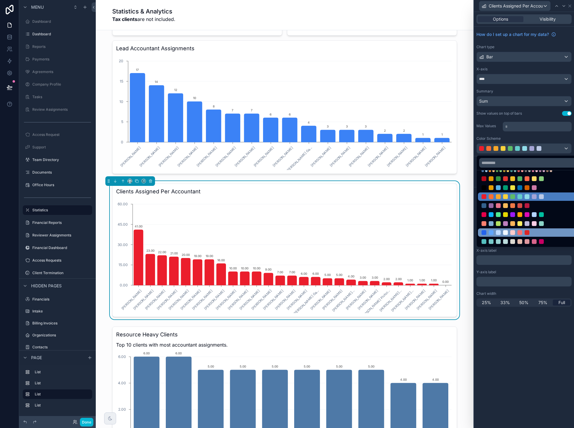
click at [543, 230] on div at bounding box center [519, 232] width 77 height 5
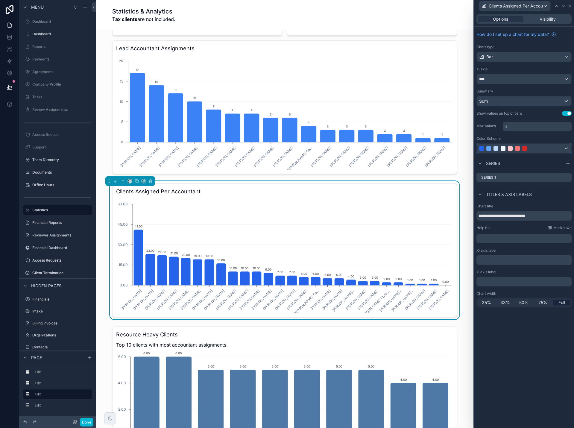
click at [565, 148] on div at bounding box center [524, 149] width 95 height 10
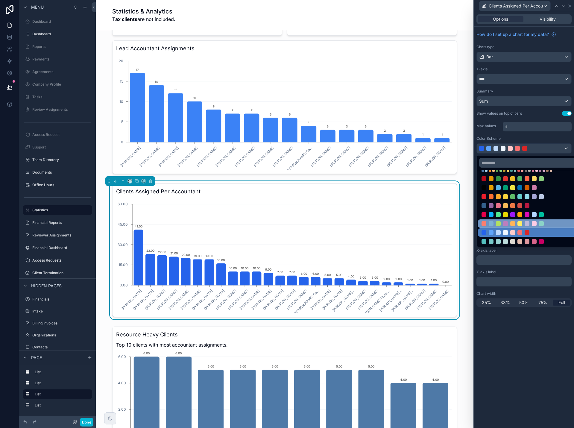
click at [541, 222] on div at bounding box center [541, 223] width 5 height 5
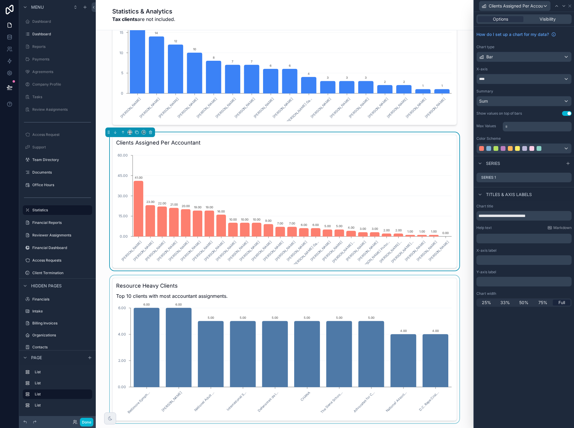
scroll to position [568, 0]
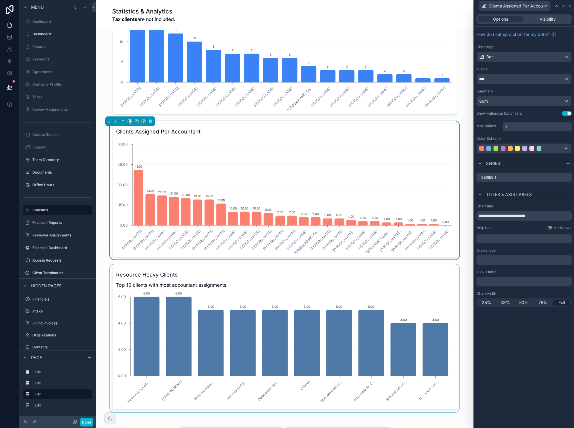
click at [455, 310] on div "scrollable content" at bounding box center [285, 338] width 368 height 148
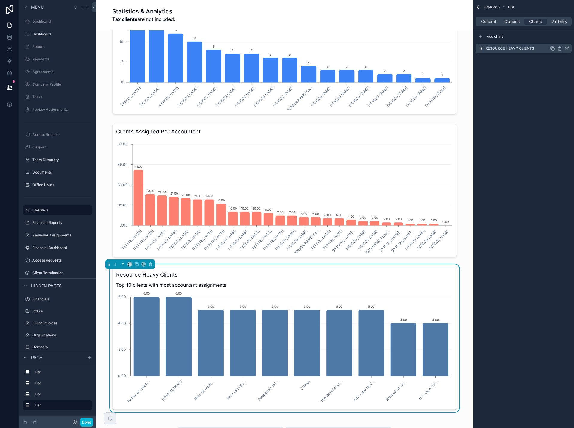
click at [568, 48] on icon "scrollable content" at bounding box center [566, 48] width 5 height 5
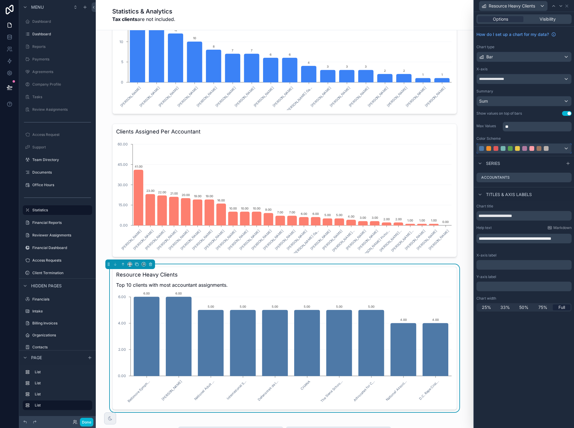
click at [565, 146] on div at bounding box center [524, 149] width 95 height 10
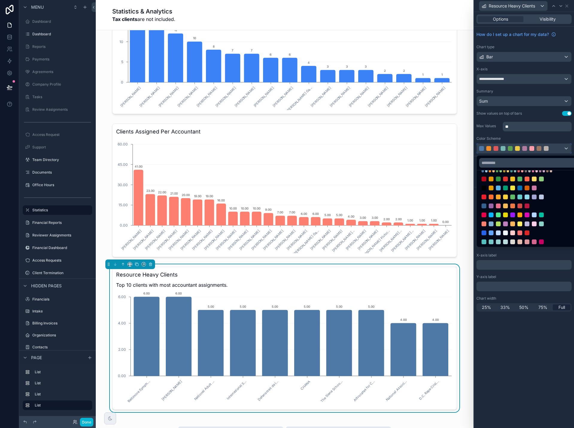
scroll to position [36, 0]
click at [533, 240] on div at bounding box center [534, 241] width 5 height 5
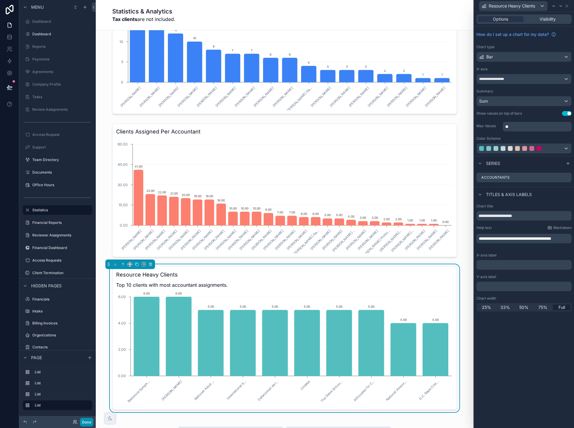
click at [86, 422] on button "Done" at bounding box center [86, 422] width 13 height 9
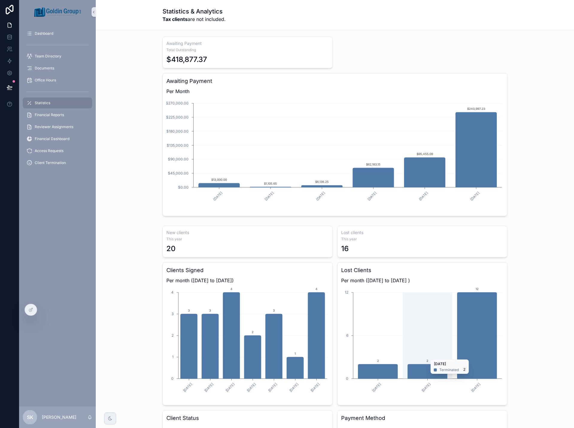
scroll to position [0, 0]
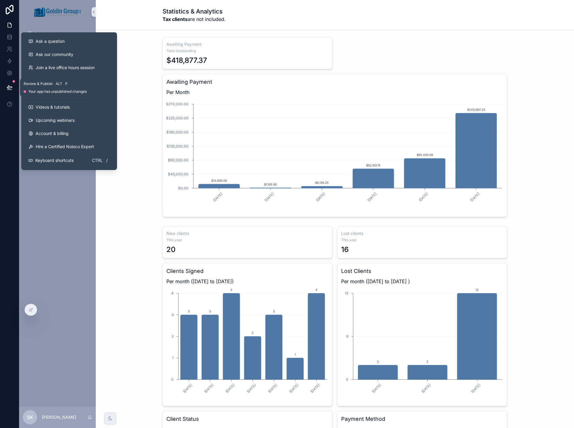
click at [7, 88] on icon at bounding box center [10, 87] width 6 height 6
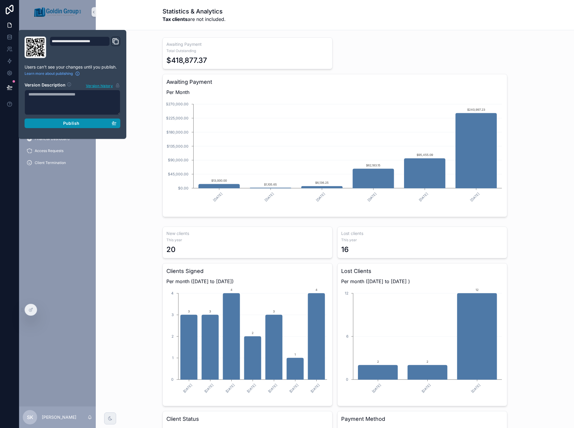
click at [92, 122] on div "Publish" at bounding box center [72, 123] width 88 height 5
